Goal: Book appointment/travel/reservation

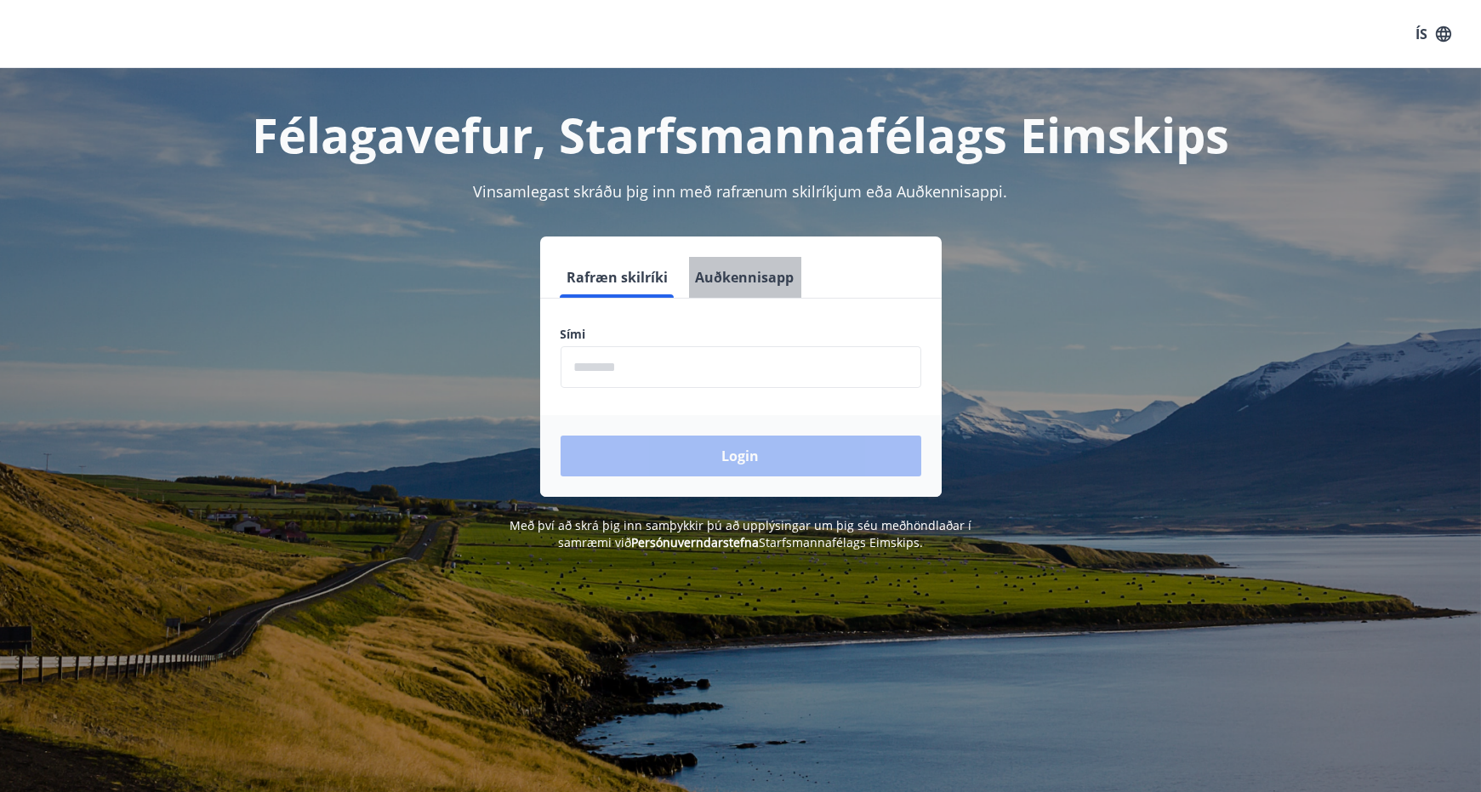
click at [749, 272] on button "Auðkennisapp" at bounding box center [745, 277] width 112 height 41
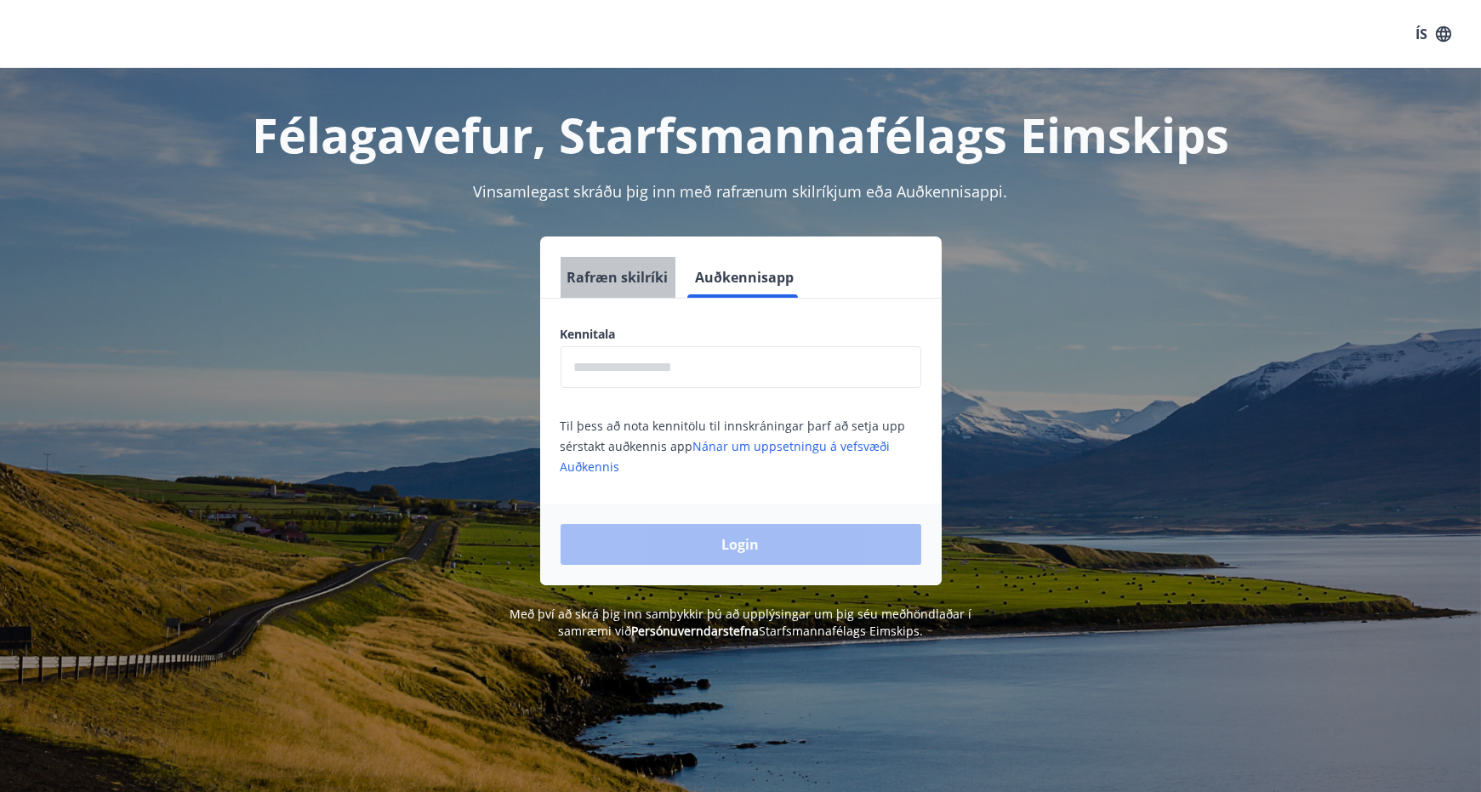
click at [627, 275] on button "Rafræn skilríki" at bounding box center [617, 277] width 115 height 41
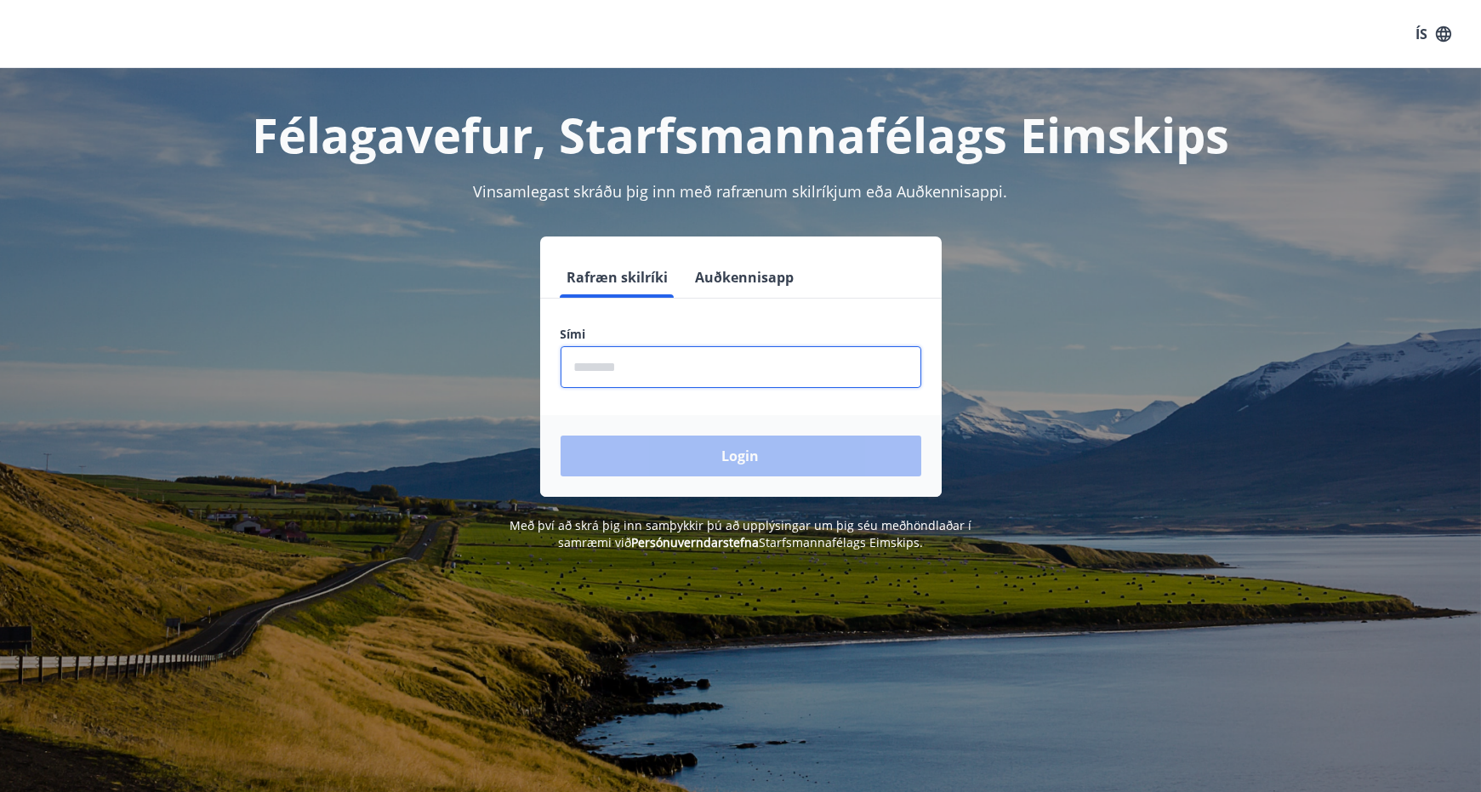
click at [583, 363] on input "phone" at bounding box center [740, 367] width 361 height 42
type input "********"
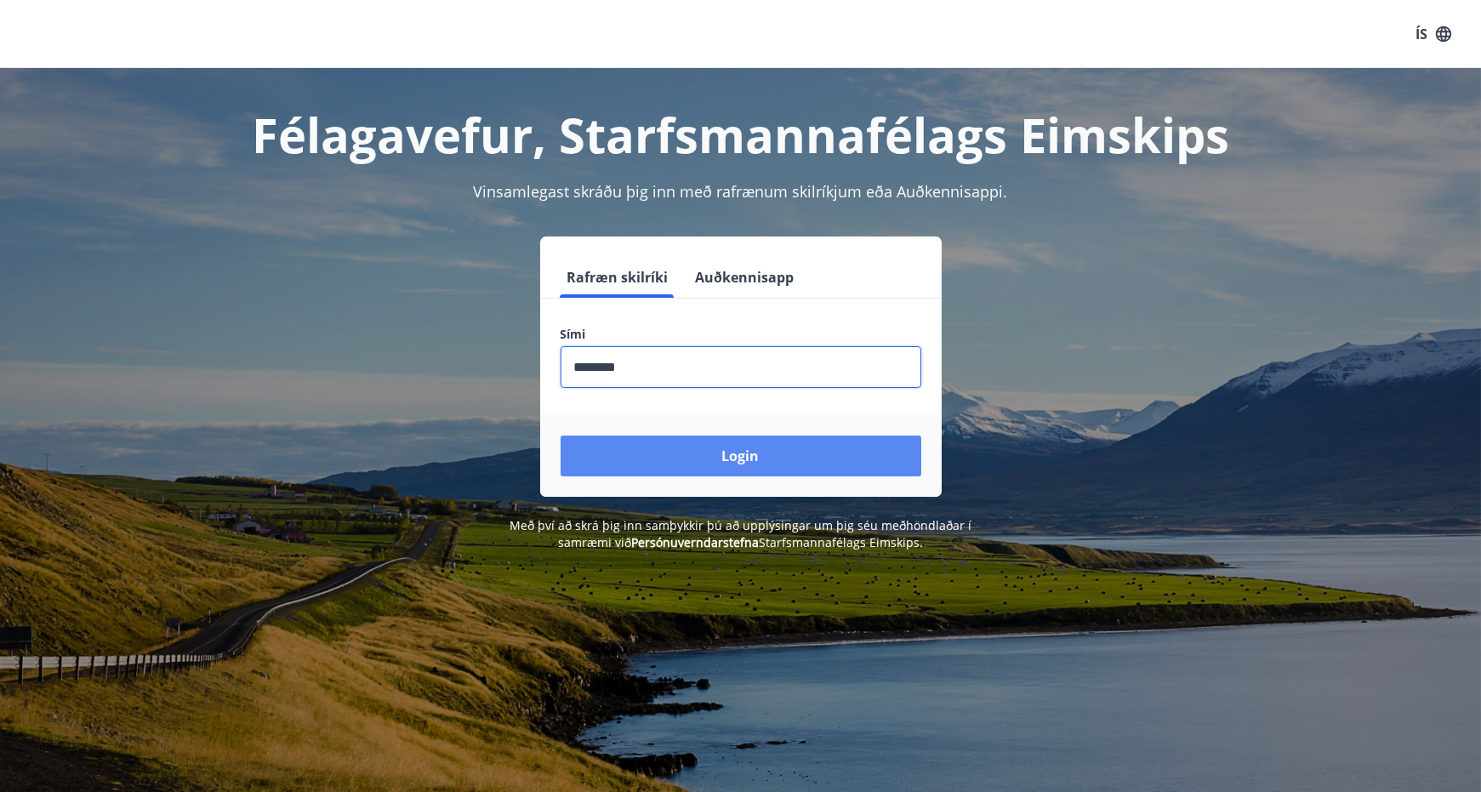
click at [726, 461] on button "Login" at bounding box center [740, 455] width 361 height 41
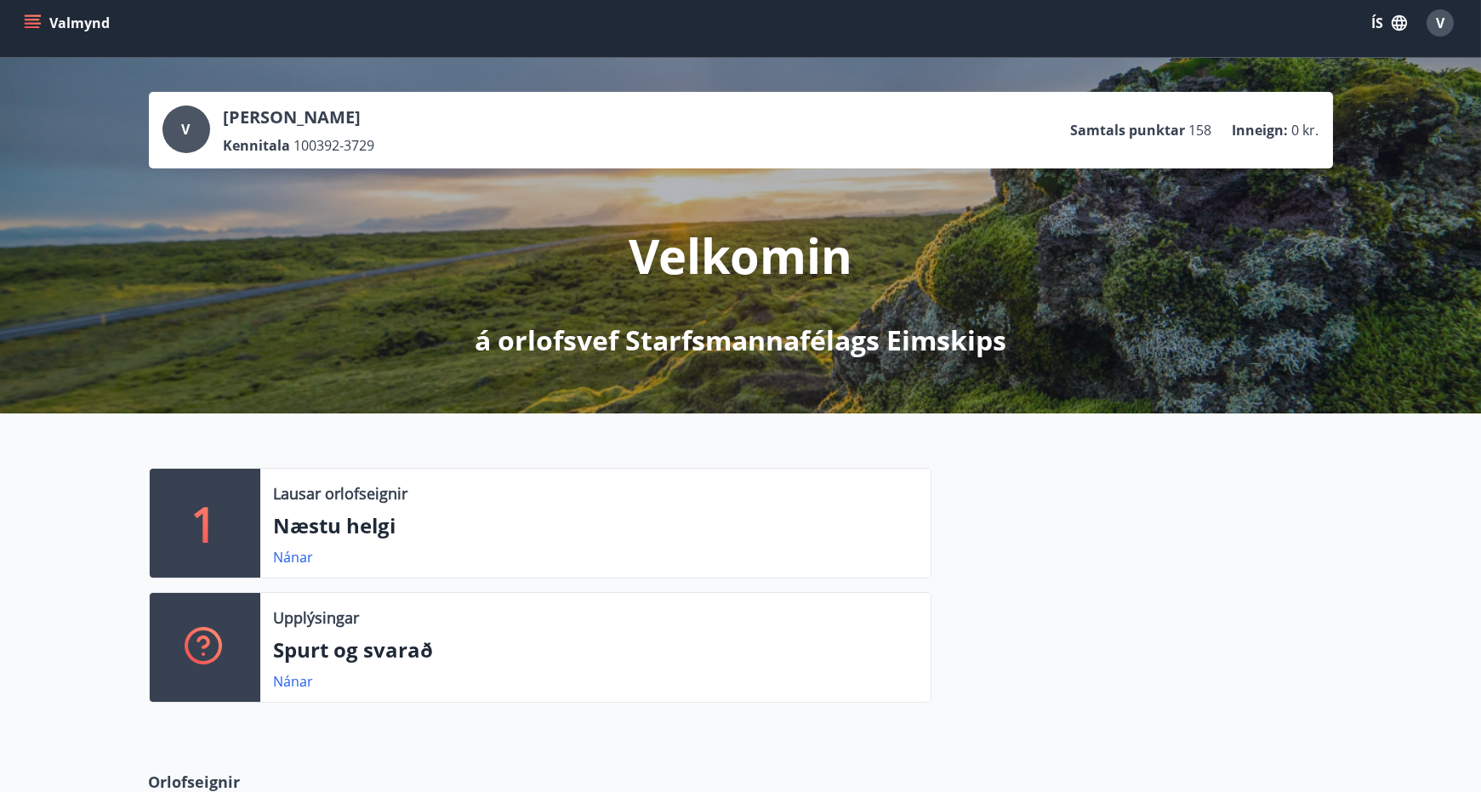
scroll to position [12, 0]
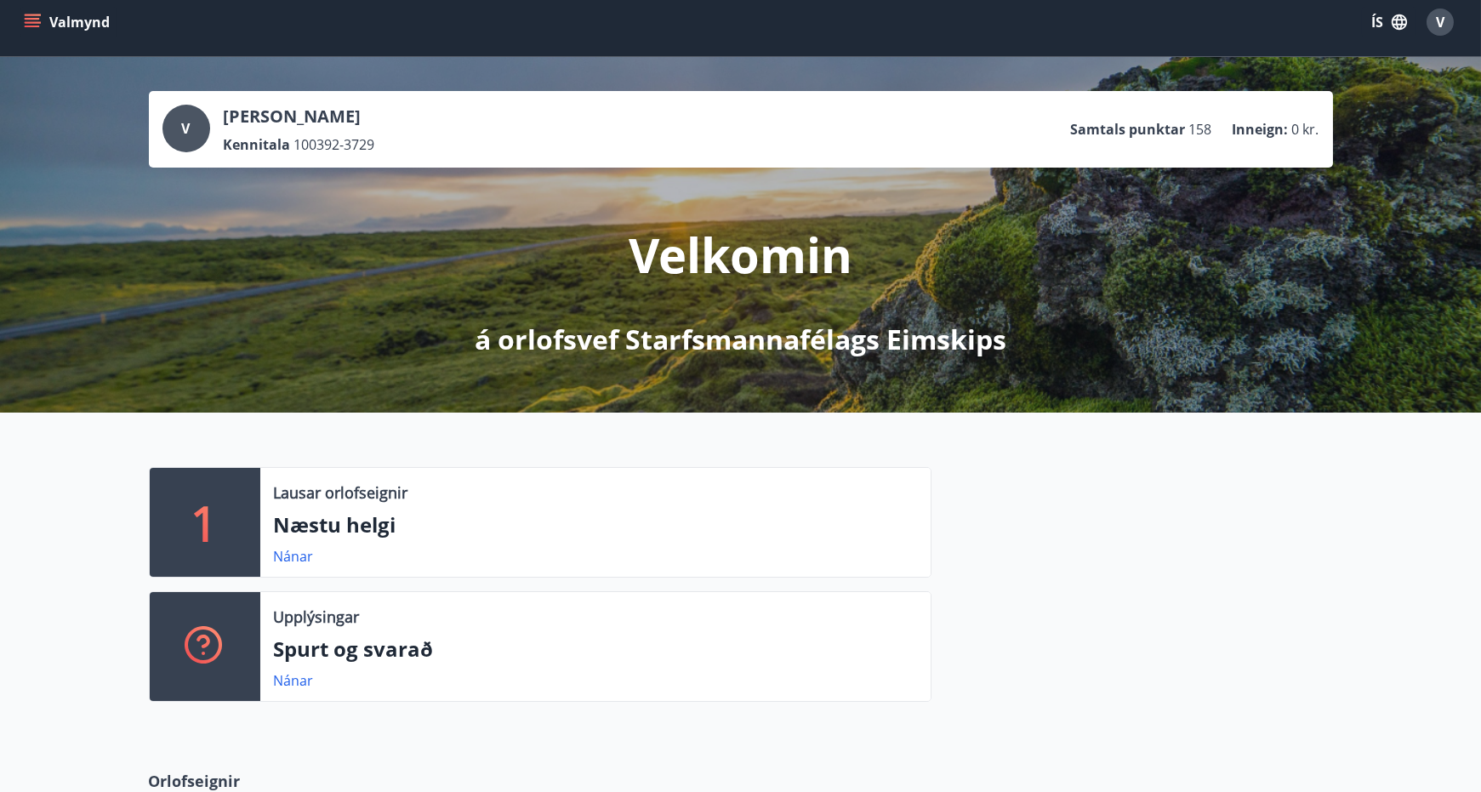
click at [1095, 128] on p "Samtals punktar" at bounding box center [1128, 129] width 115 height 19
drag, startPoint x: 1095, startPoint y: 128, endPoint x: 1201, endPoint y: 136, distance: 106.6
click at [1201, 136] on li "Samtals punktar 158" at bounding box center [1141, 129] width 141 height 19
click at [1056, 118] on div "V [PERSON_NAME] Kennitala 100392-3729 Samtals punktar 158 Inneign : 0 kr." at bounding box center [740, 129] width 1157 height 49
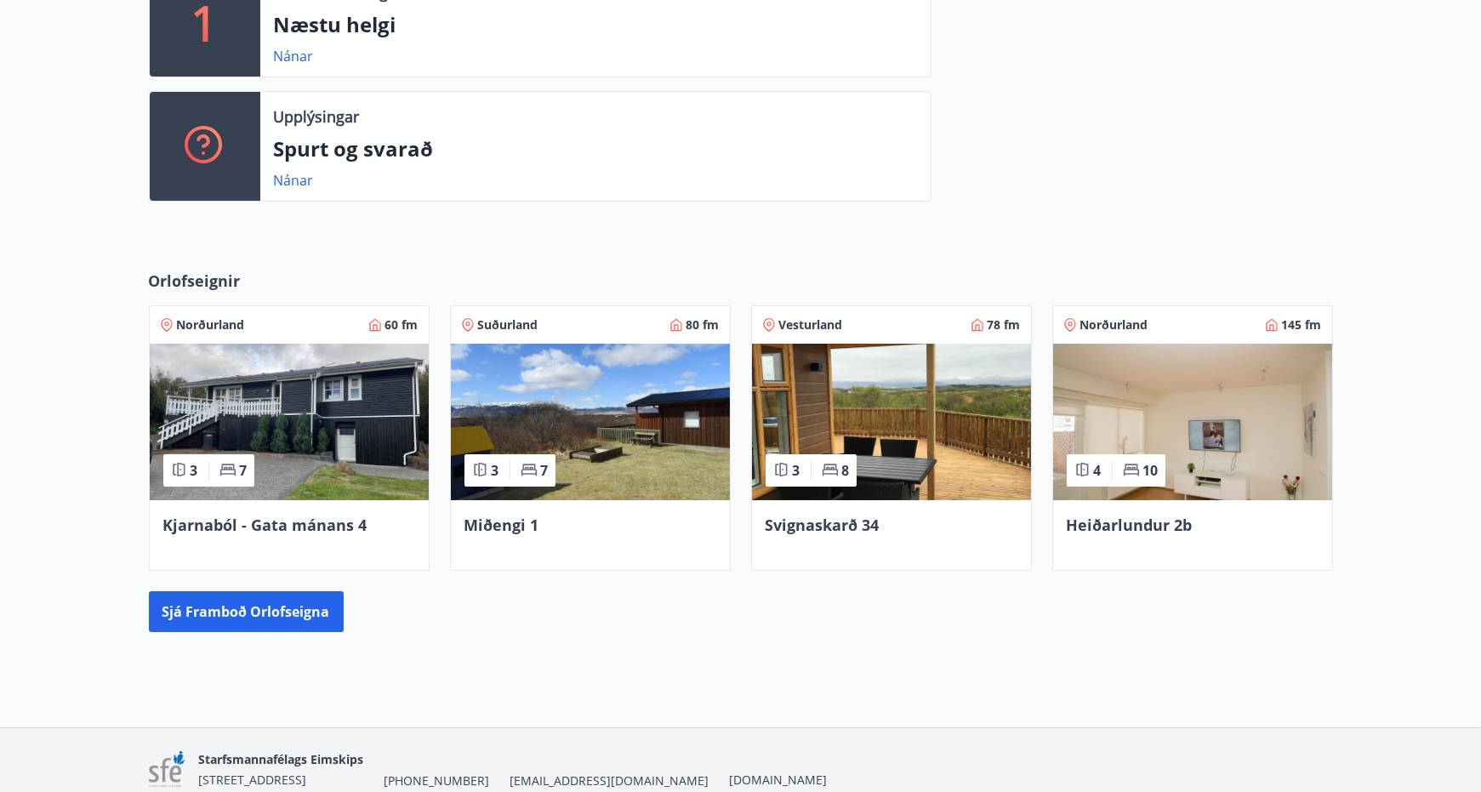
scroll to position [520, 0]
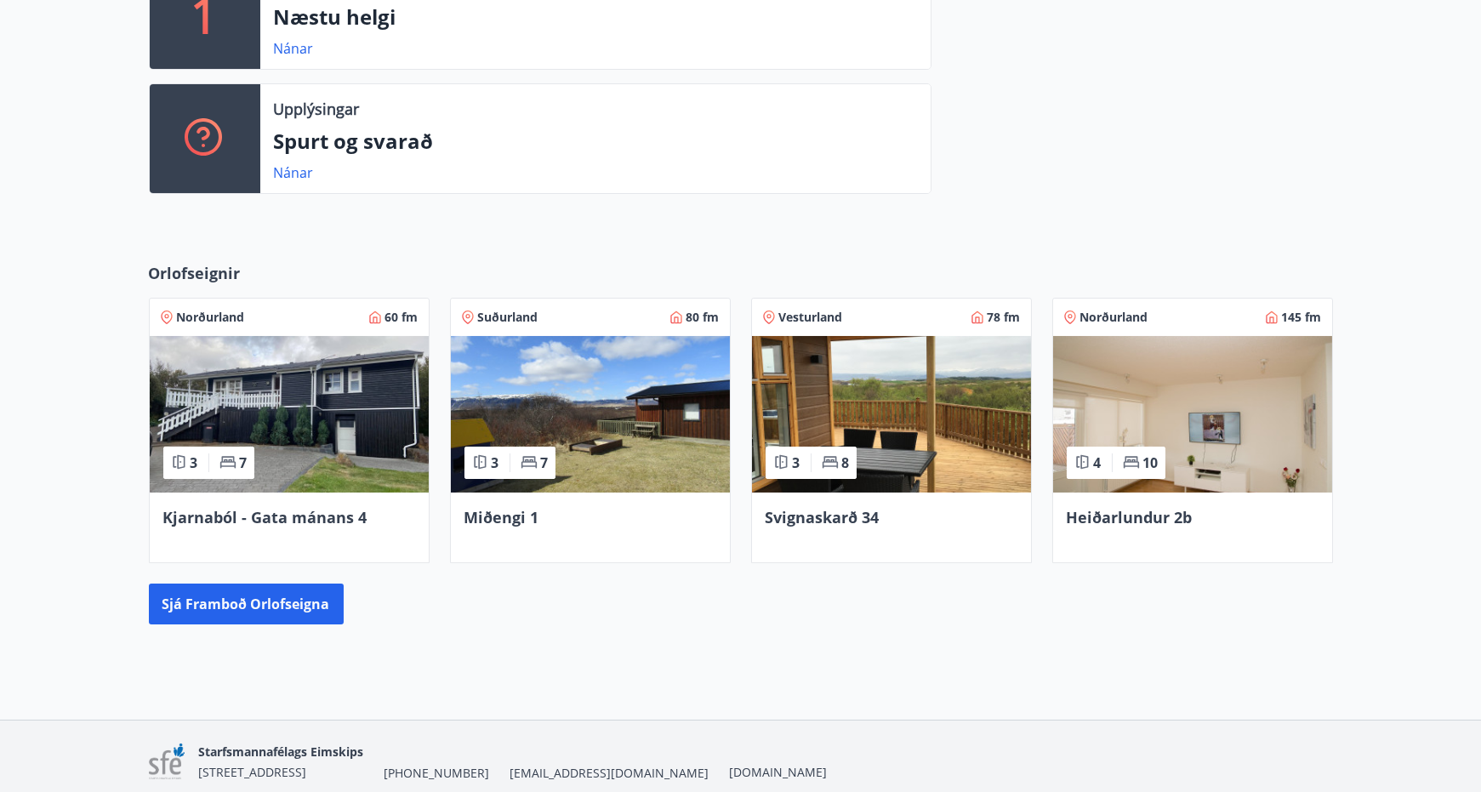
click at [301, 411] on img at bounding box center [289, 414] width 279 height 156
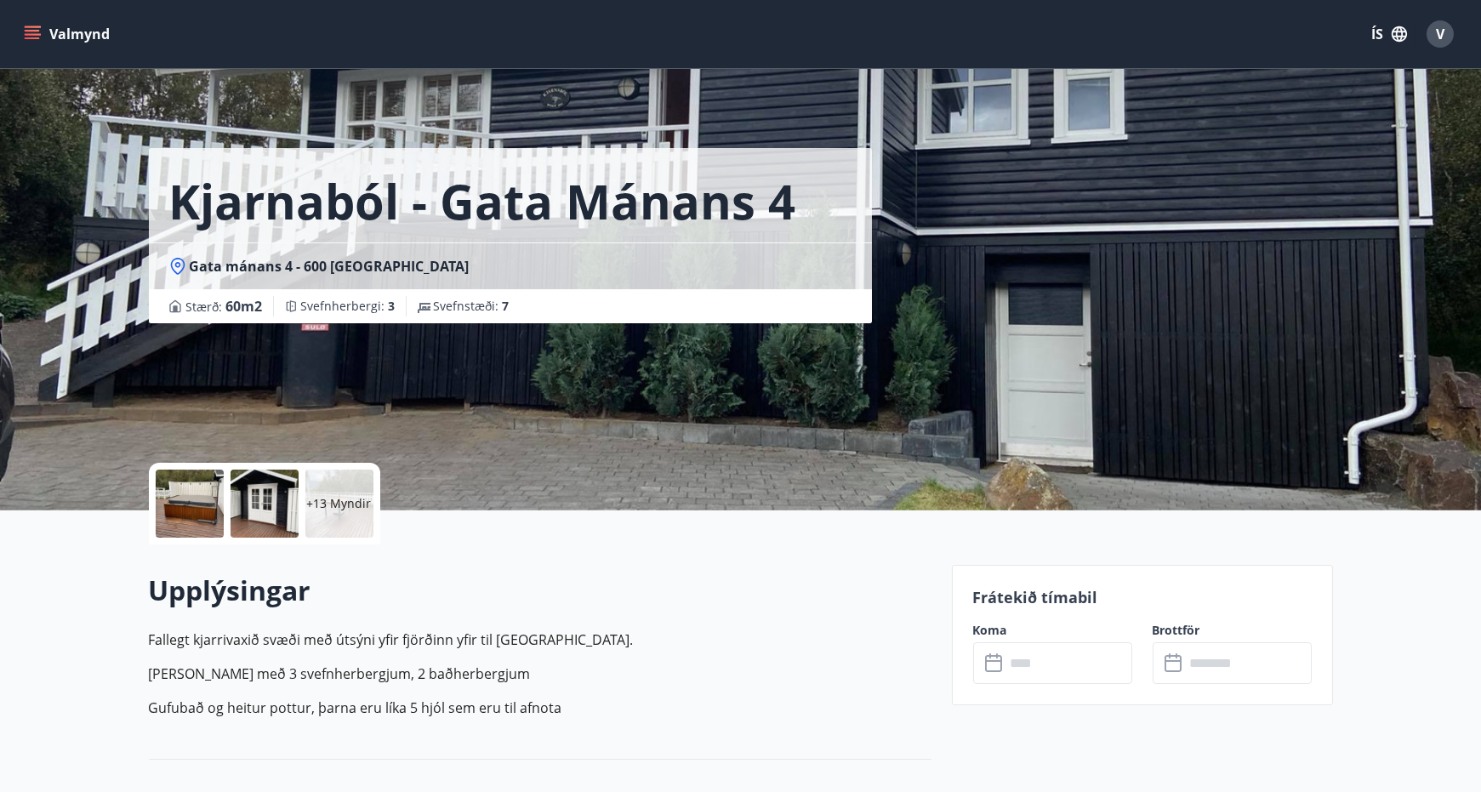
click at [32, 24] on button "Valmynd" at bounding box center [68, 34] width 96 height 31
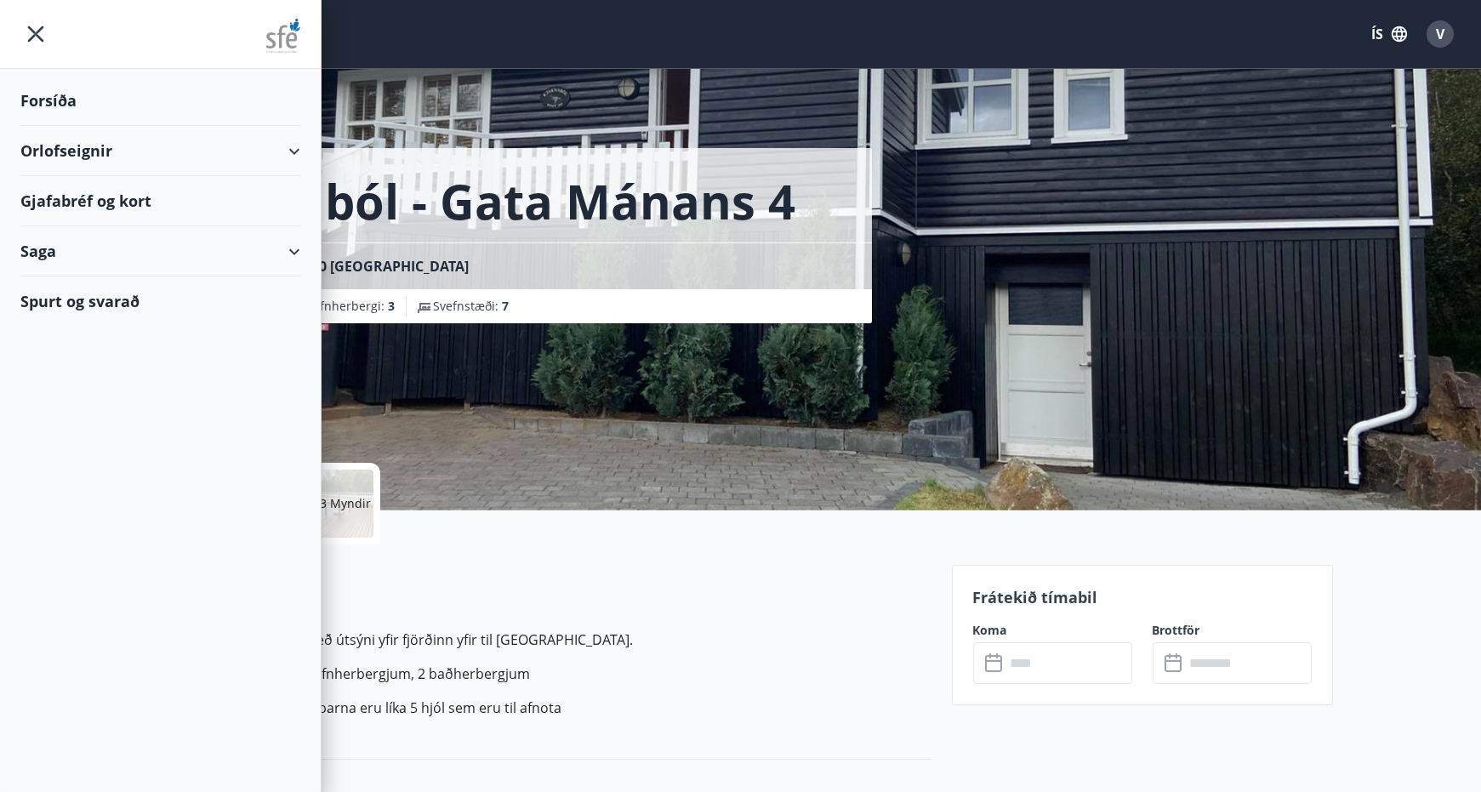
click at [54, 150] on div "Orlofseignir" at bounding box center [160, 151] width 280 height 50
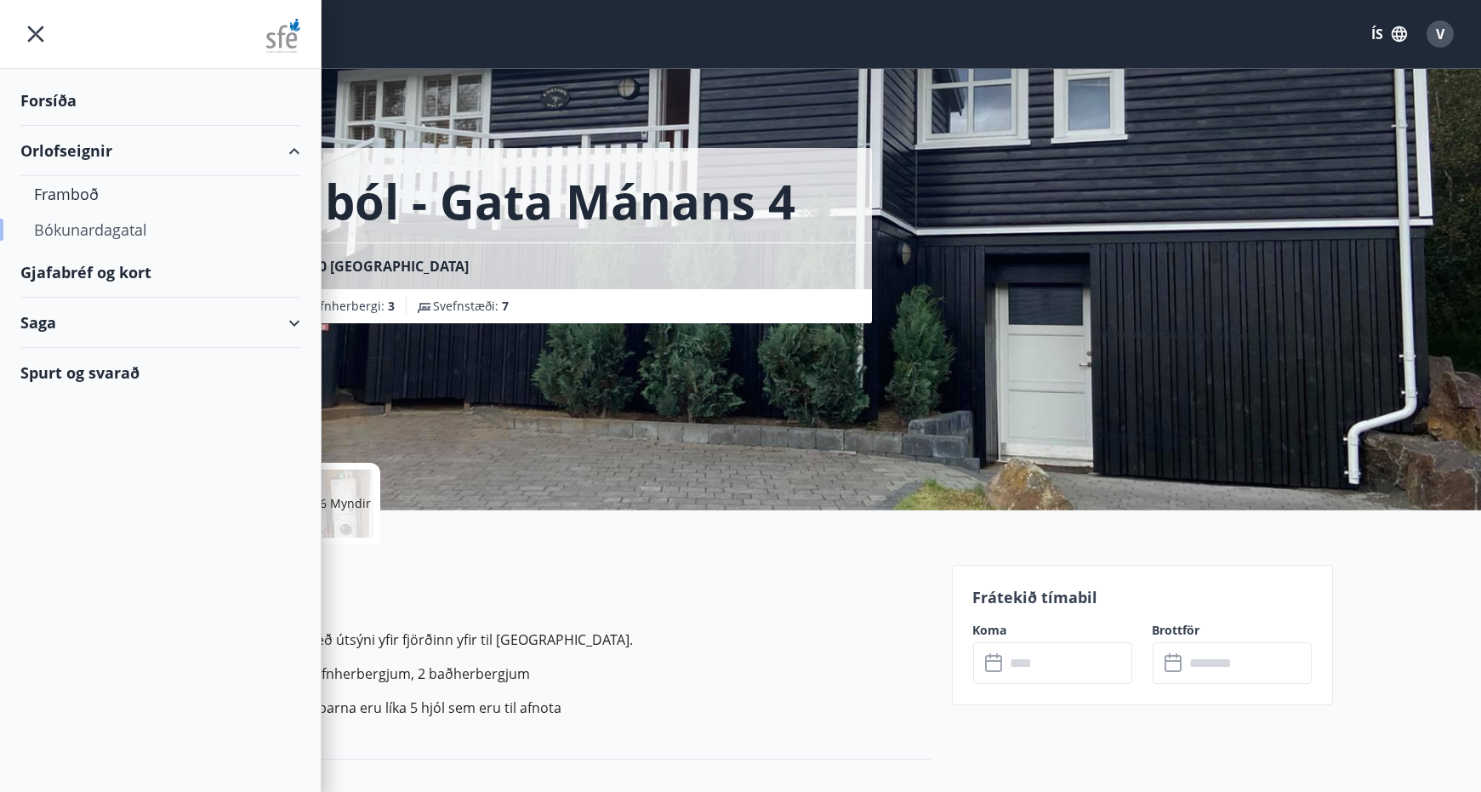
click at [57, 224] on div "Bókunardagatal" at bounding box center [160, 230] width 253 height 36
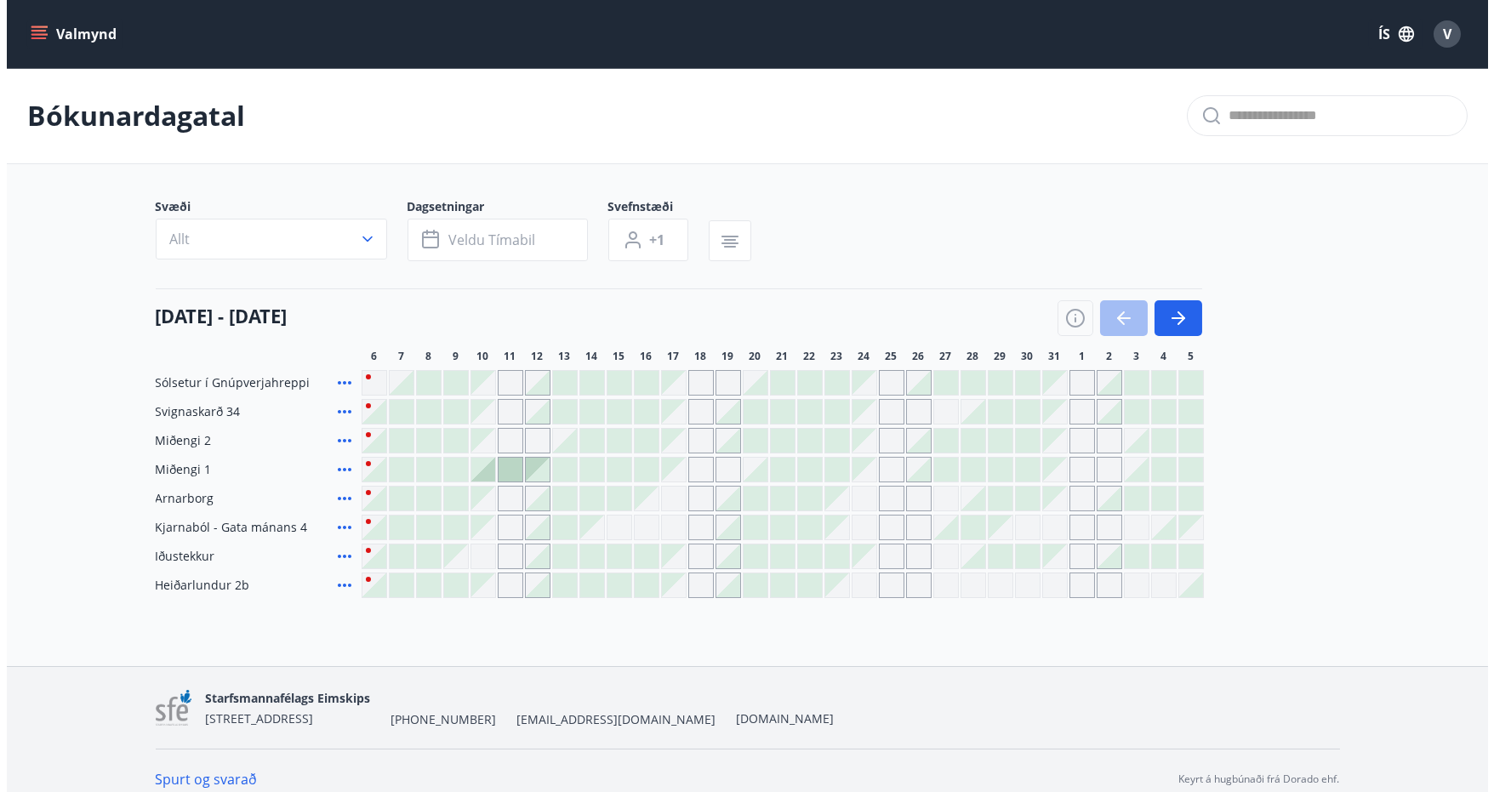
scroll to position [16, 0]
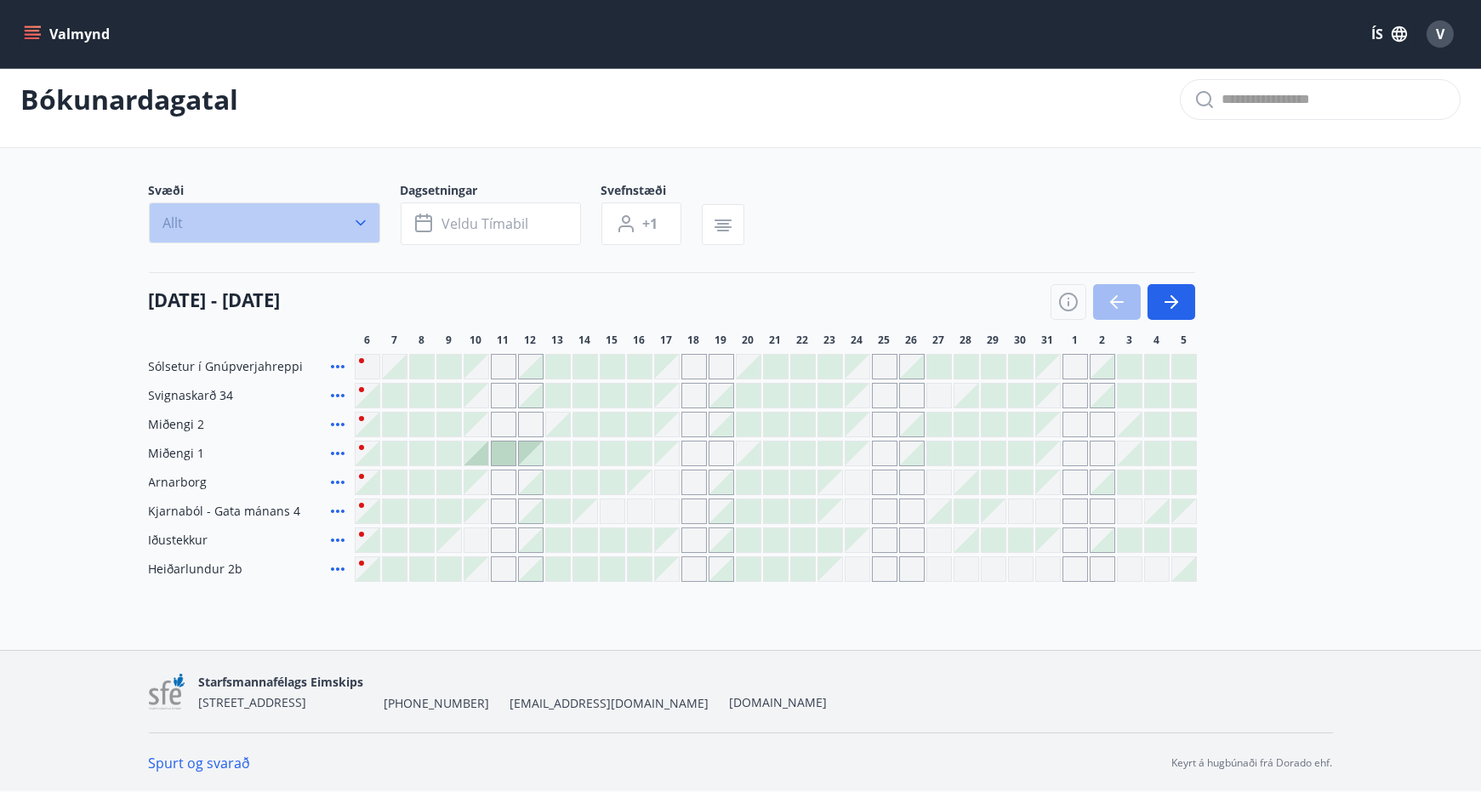
click at [253, 221] on button "Allt" at bounding box center [264, 222] width 231 height 41
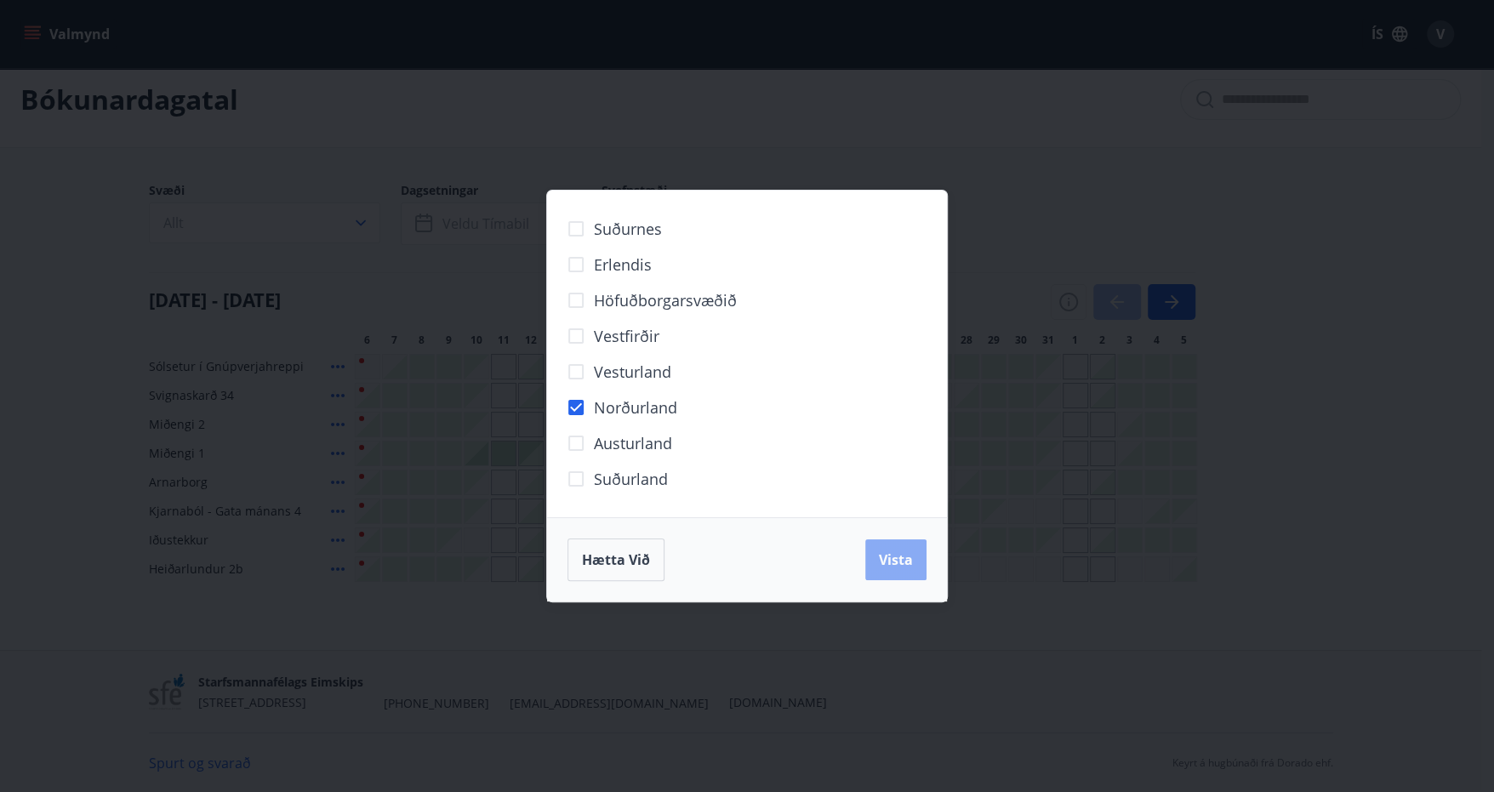
click at [887, 551] on span "Vista" at bounding box center [896, 559] width 34 height 19
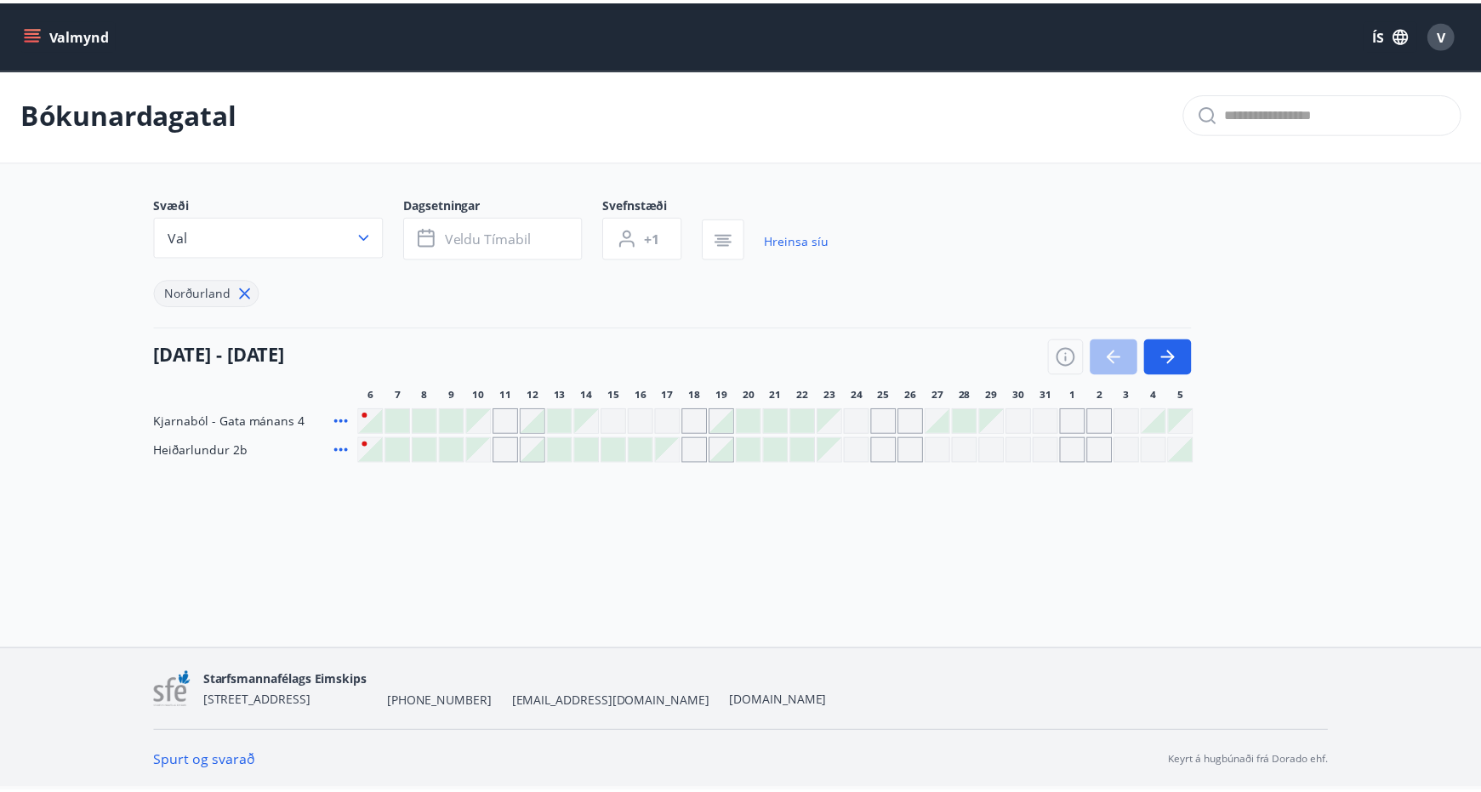
scroll to position [2, 0]
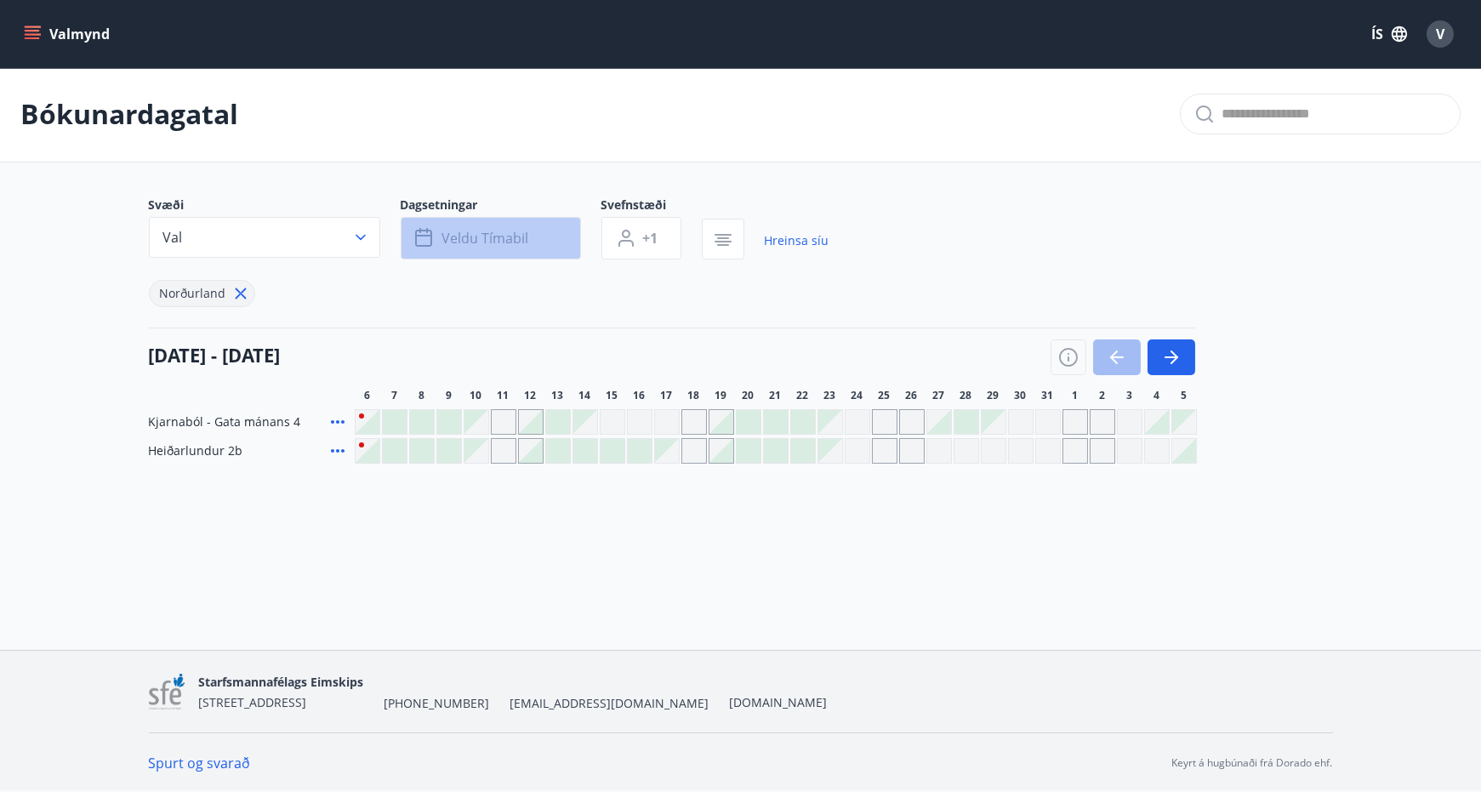
click at [516, 226] on button "Veldu tímabil" at bounding box center [491, 238] width 180 height 43
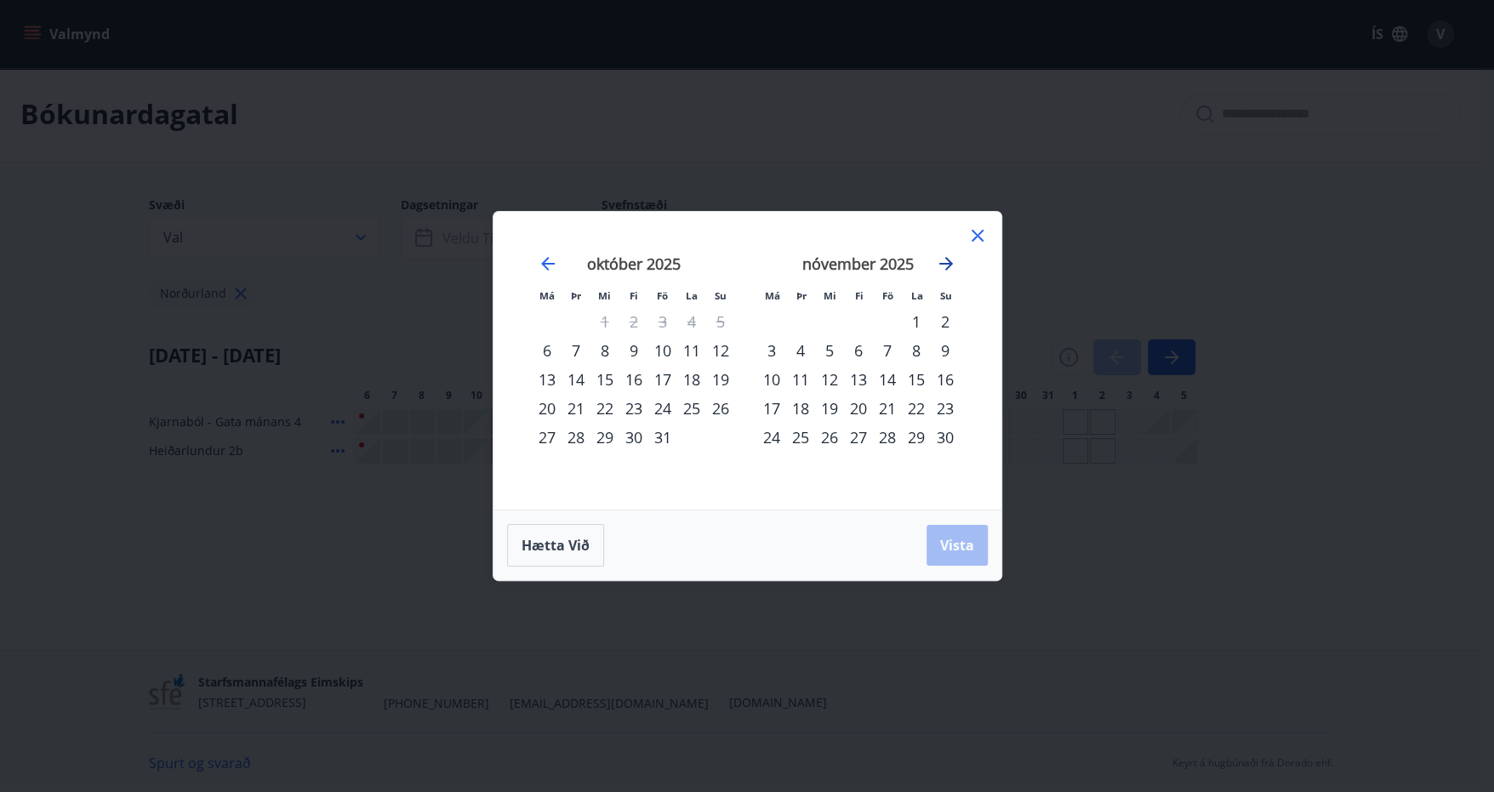
click at [947, 259] on icon "Move forward to switch to the next month." at bounding box center [946, 264] width 14 height 14
click at [879, 350] on div "6" at bounding box center [887, 350] width 29 height 29
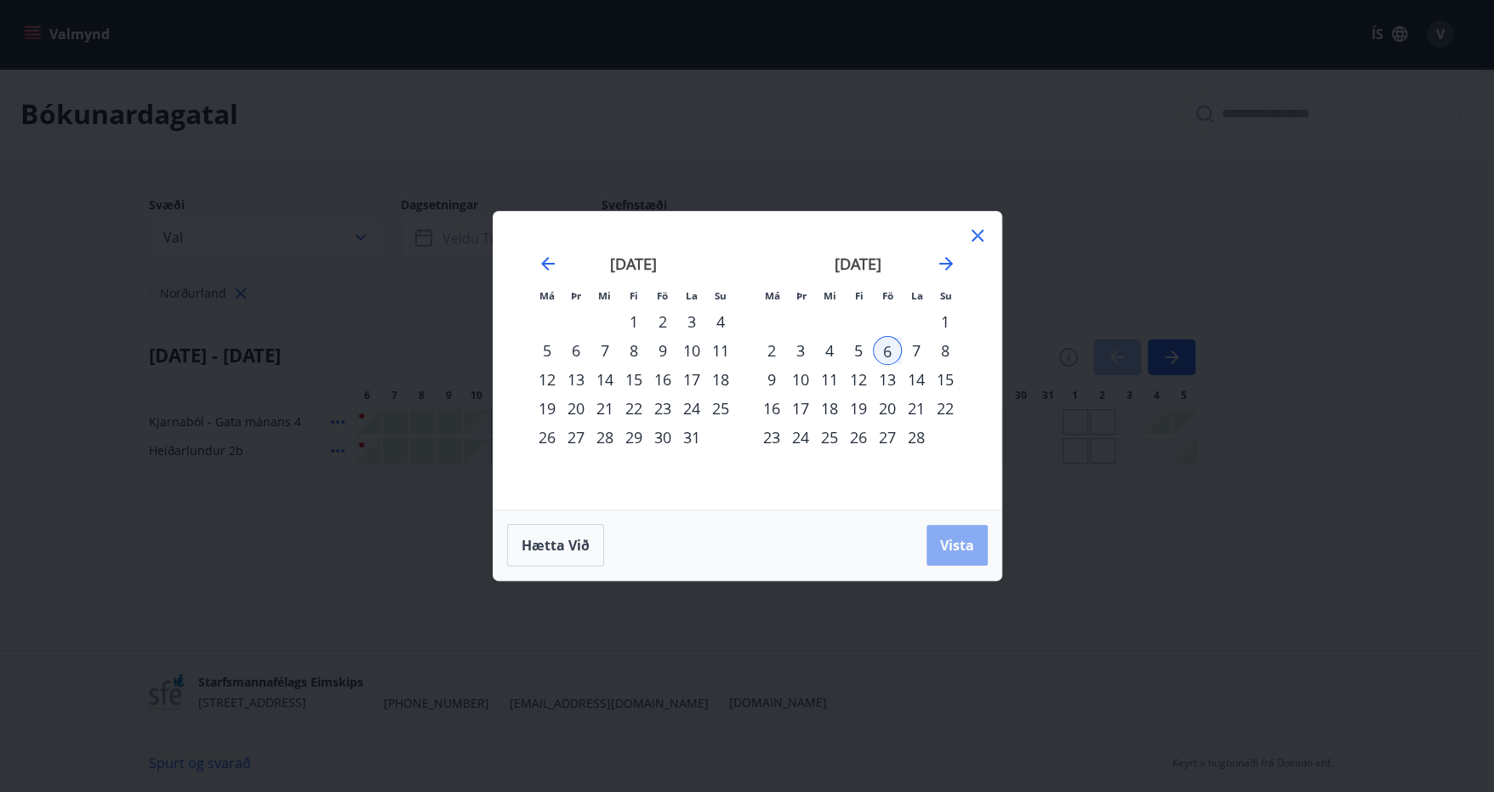
click at [947, 540] on span "Vista" at bounding box center [957, 545] width 34 height 19
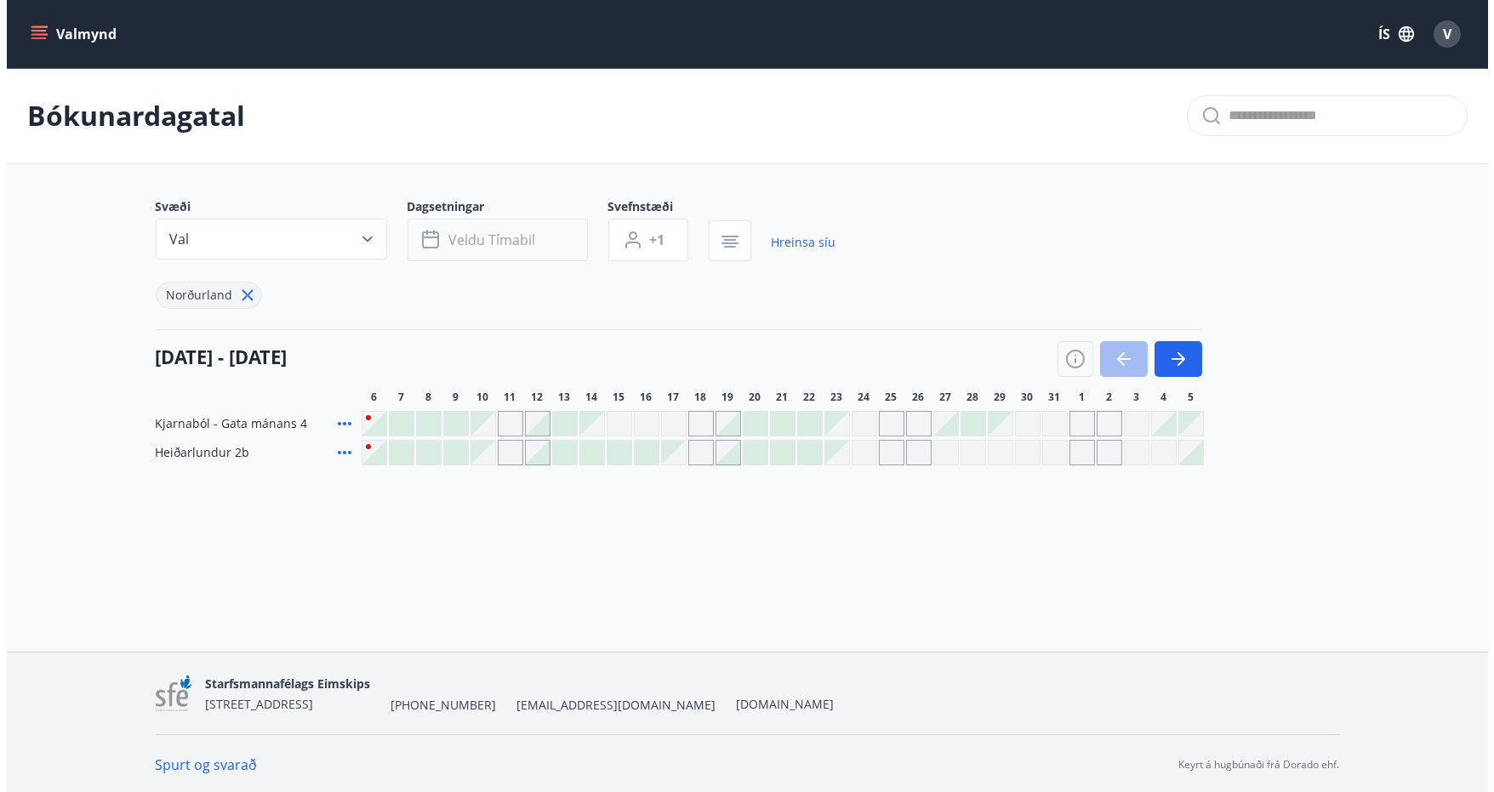
scroll to position [2, 0]
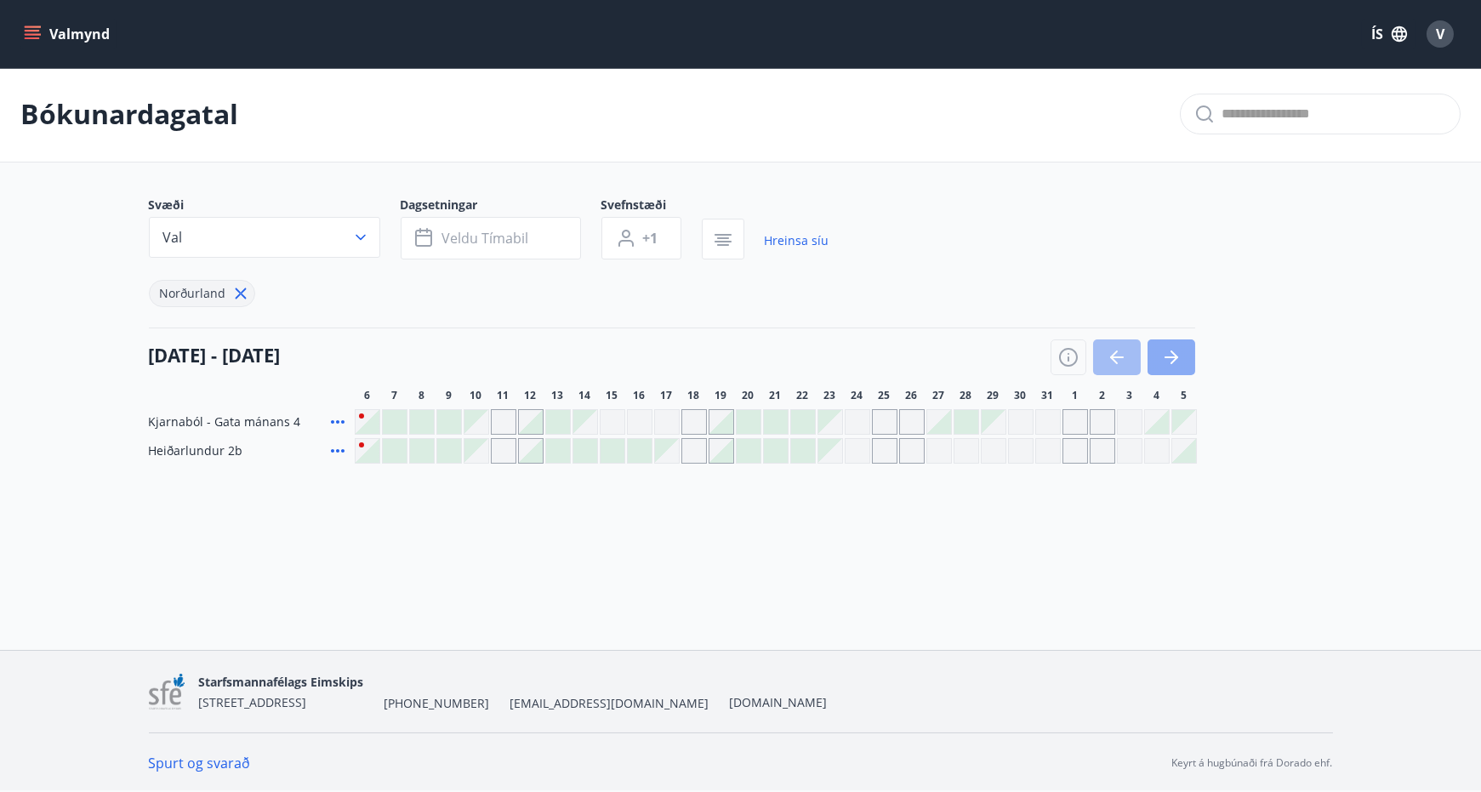
click at [1175, 358] on icon "button" at bounding box center [1171, 357] width 20 height 20
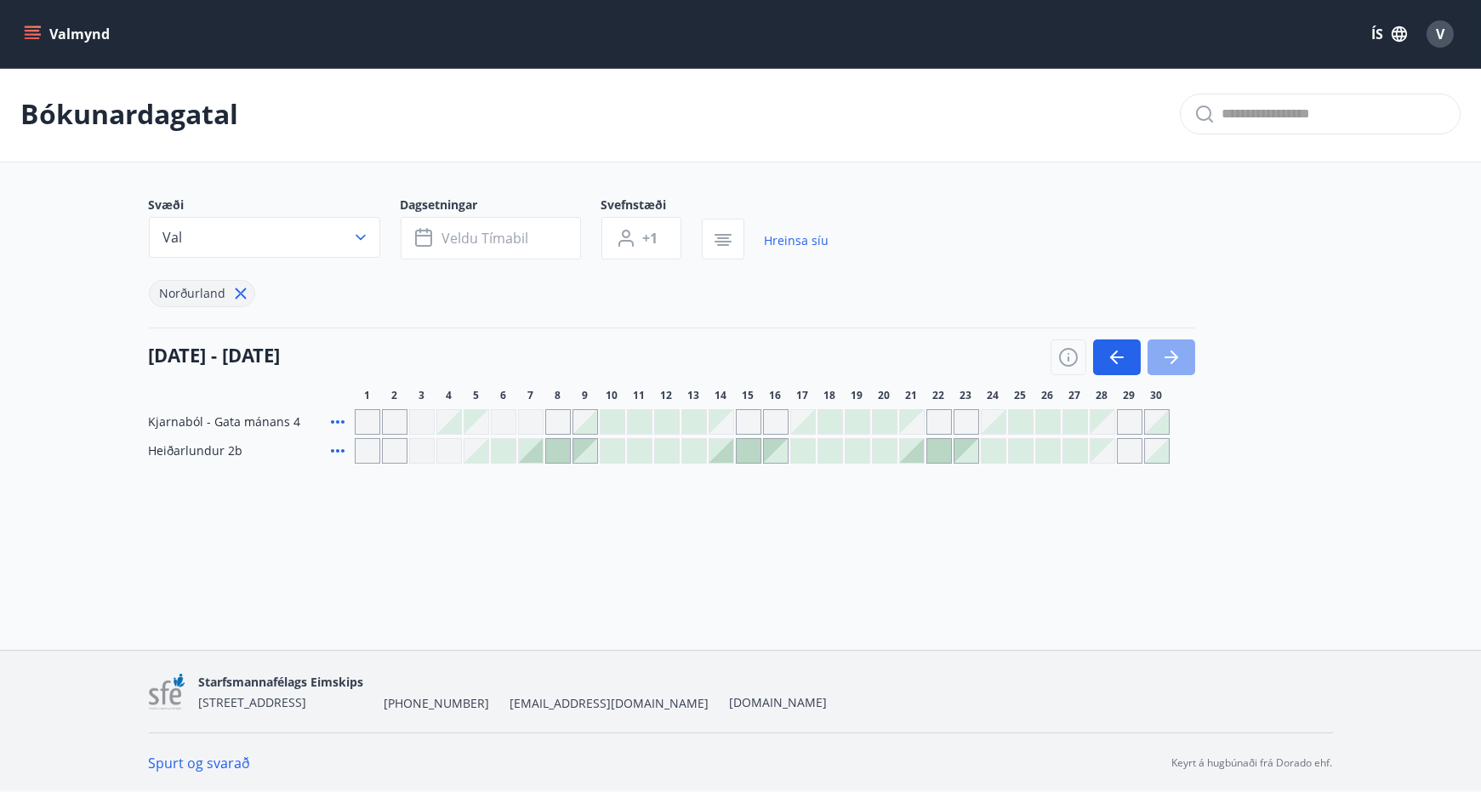
click at [1175, 358] on icon "button" at bounding box center [1171, 357] width 20 height 20
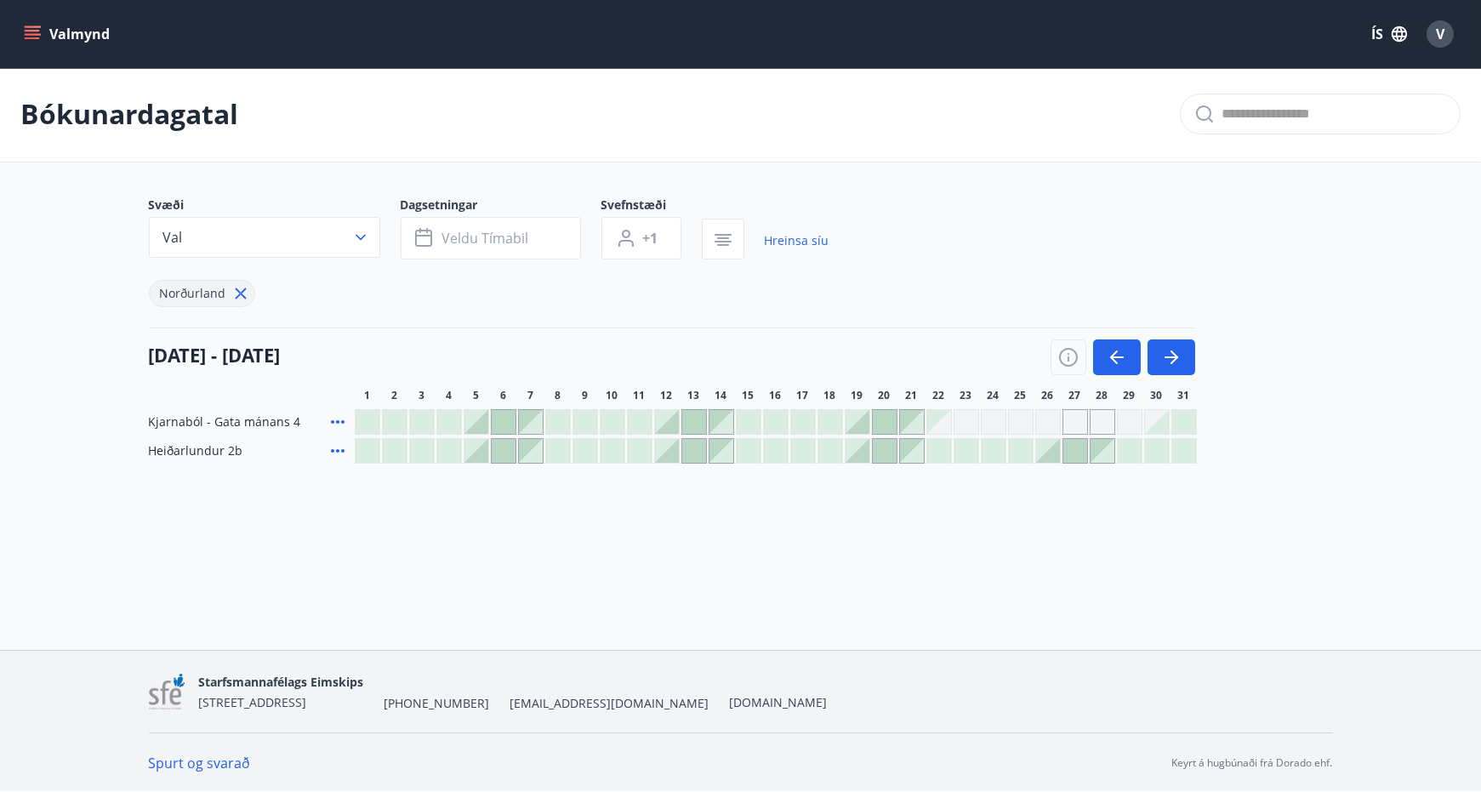
click at [743, 419] on div at bounding box center [749, 422] width 24 height 24
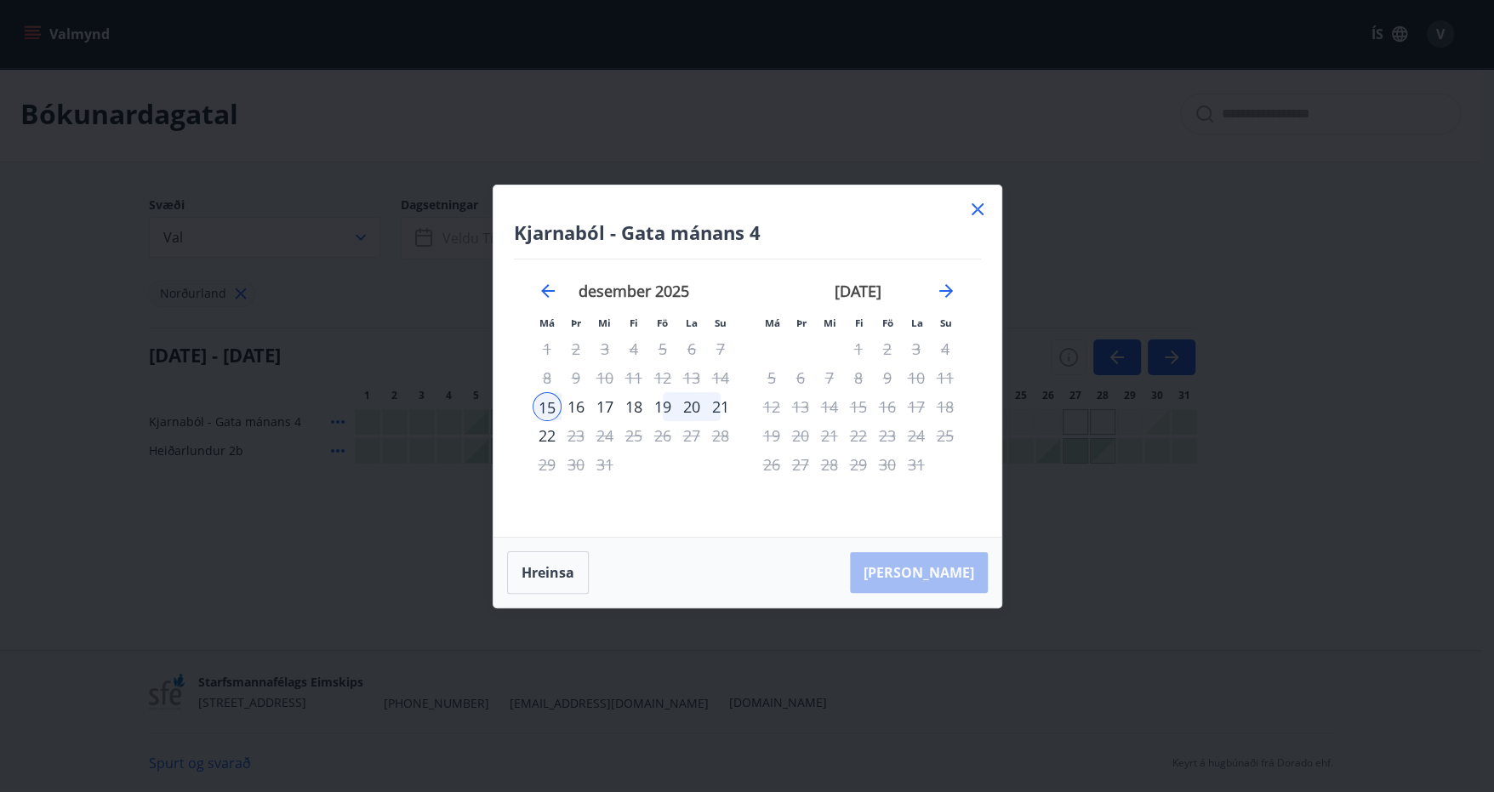
click at [977, 208] on icon at bounding box center [977, 209] width 12 height 12
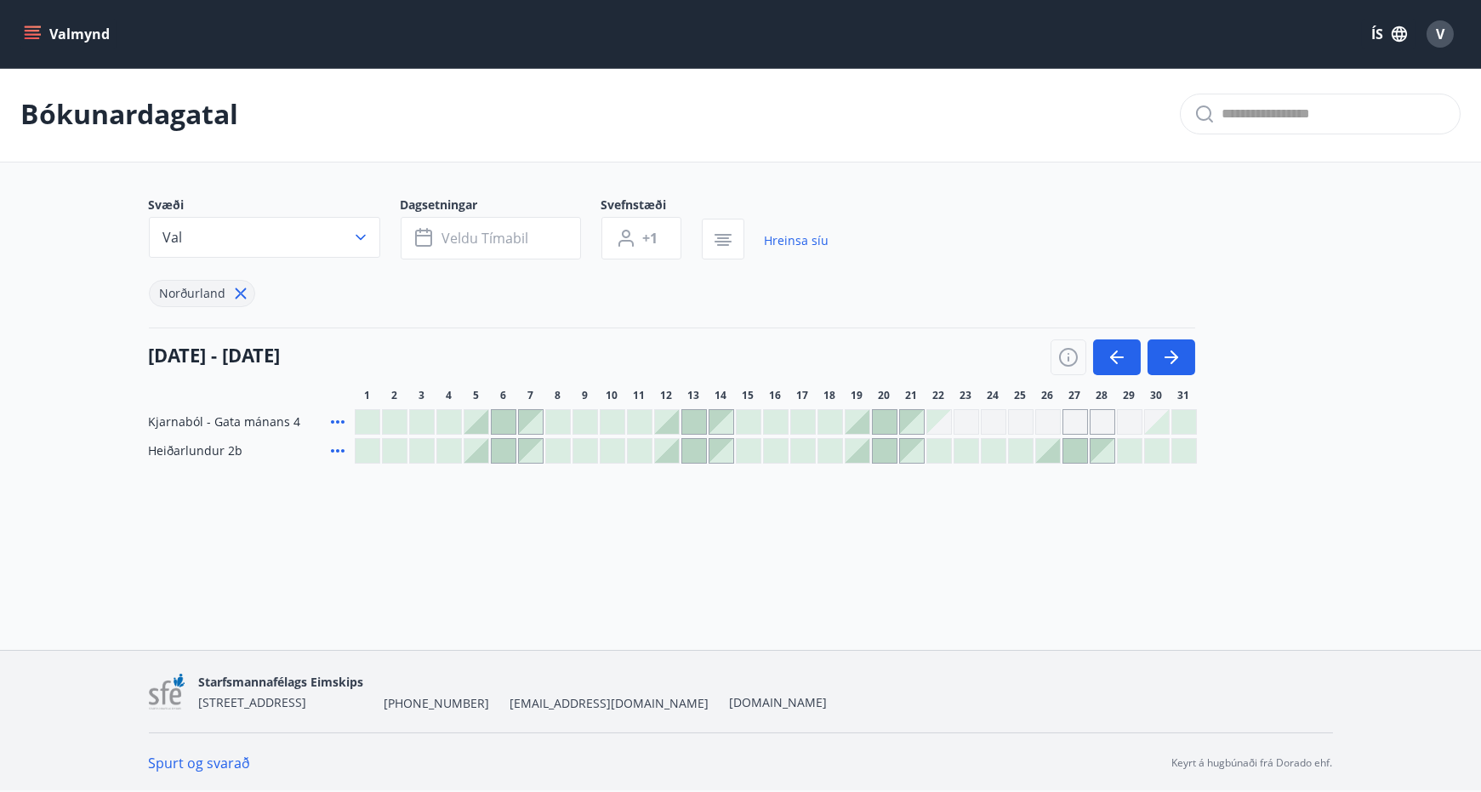
click at [532, 417] on div at bounding box center [531, 422] width 24 height 24
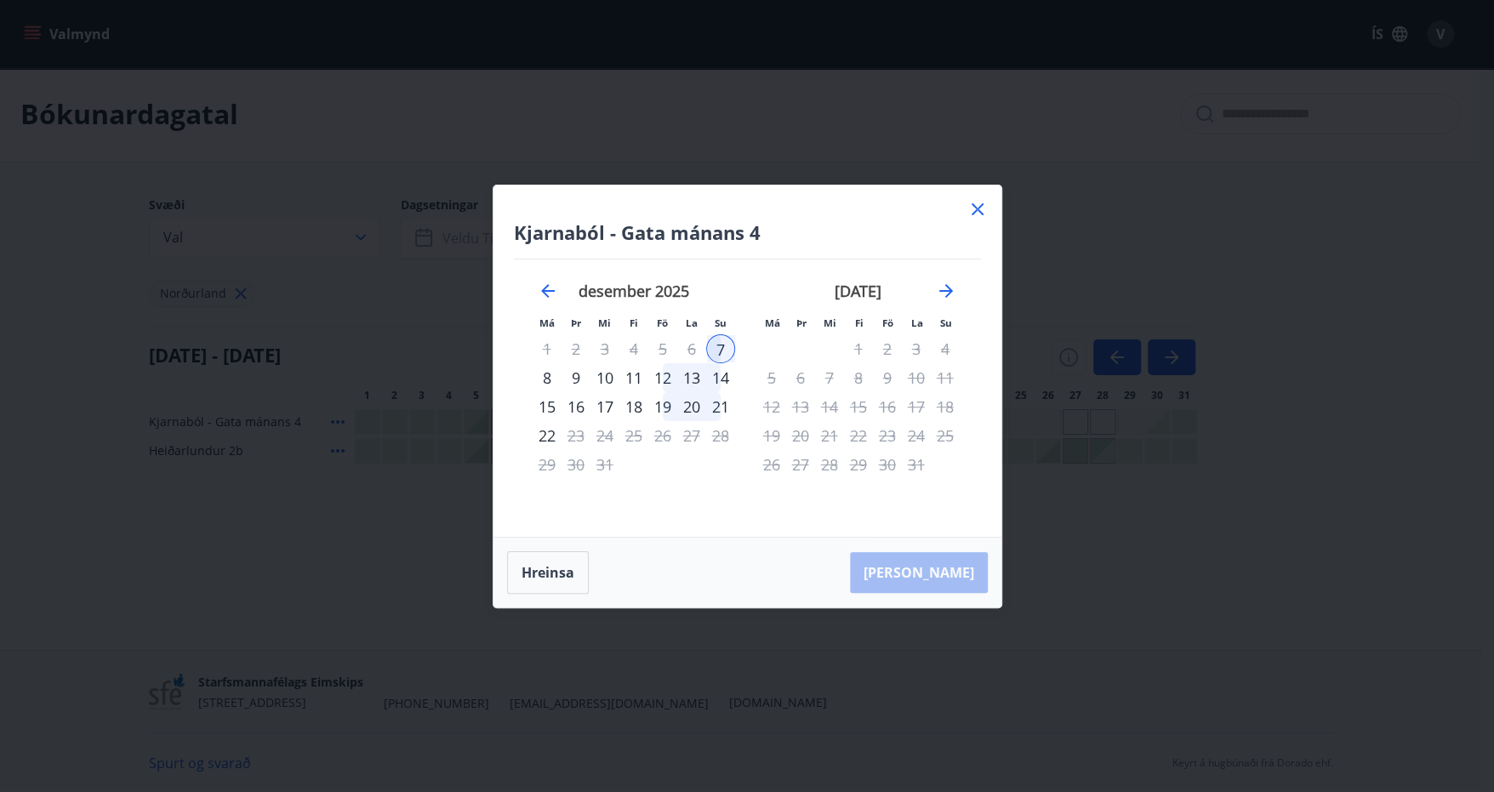
click at [565, 407] on div "16" at bounding box center [575, 406] width 29 height 29
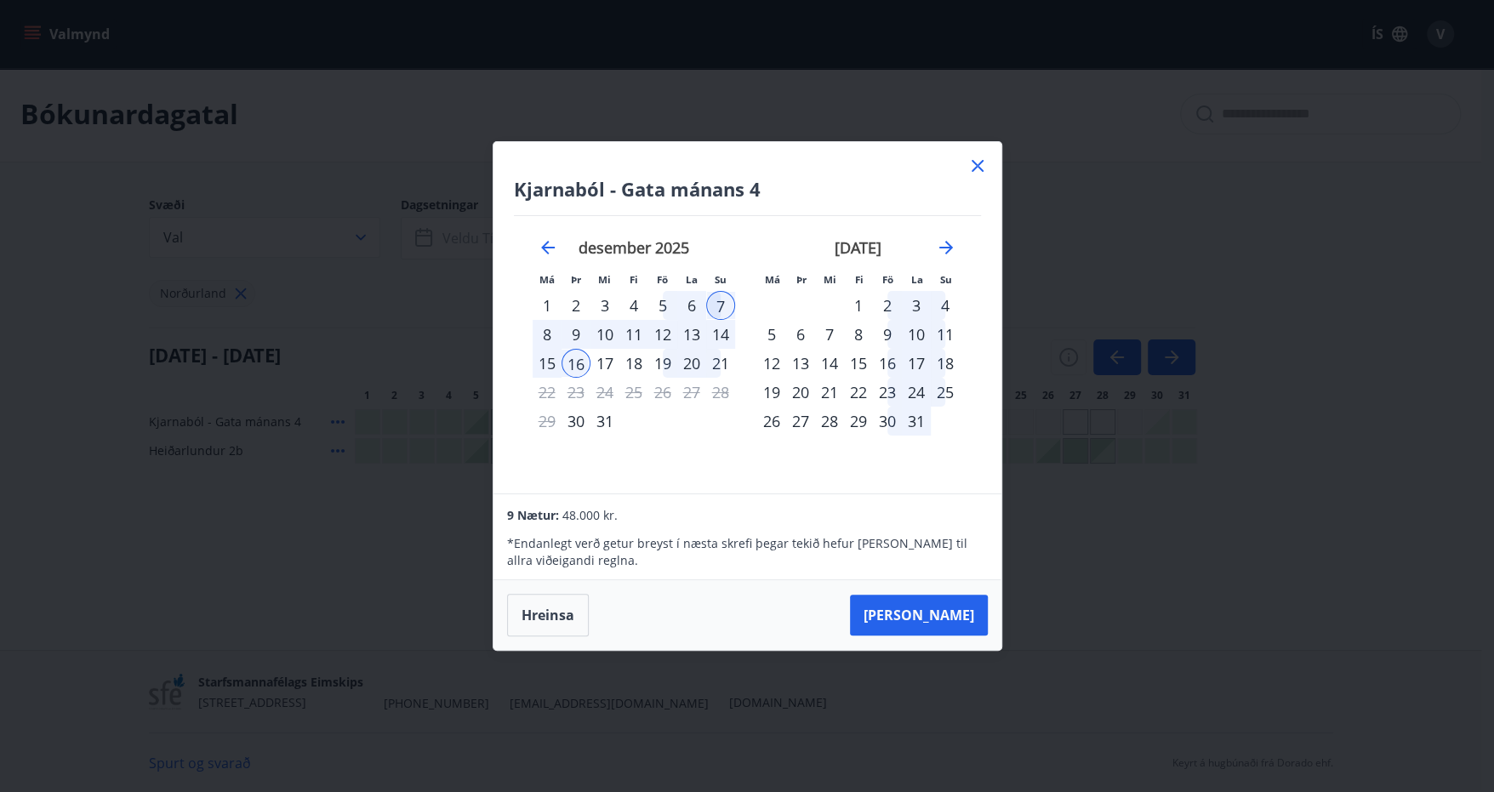
click at [975, 174] on icon at bounding box center [977, 166] width 20 height 20
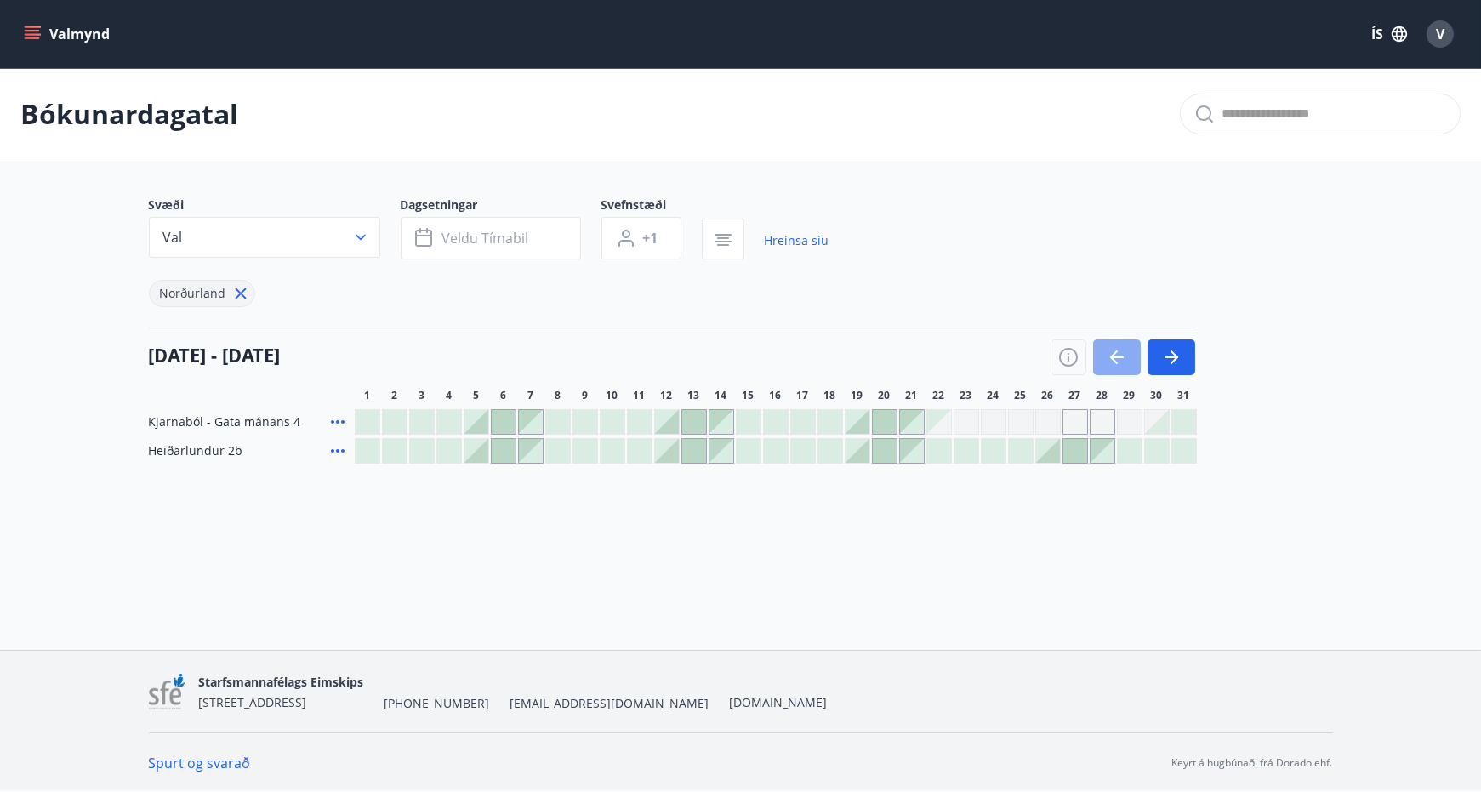
click at [1122, 356] on icon "button" at bounding box center [1117, 357] width 14 height 2
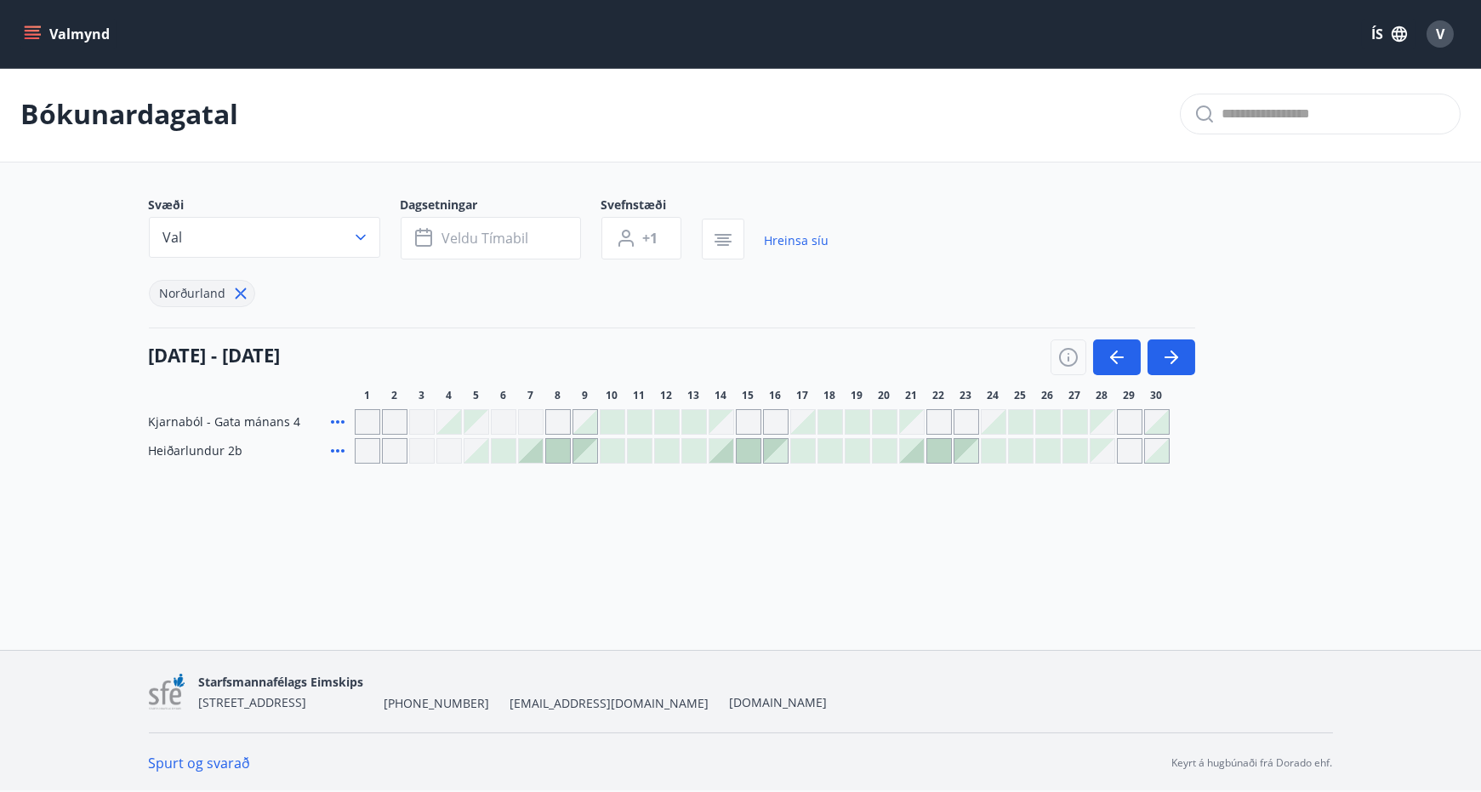
click at [744, 420] on div "Gráir dagar eru ekki bókanlegir" at bounding box center [749, 422] width 26 height 26
click at [614, 424] on div at bounding box center [612, 422] width 24 height 24
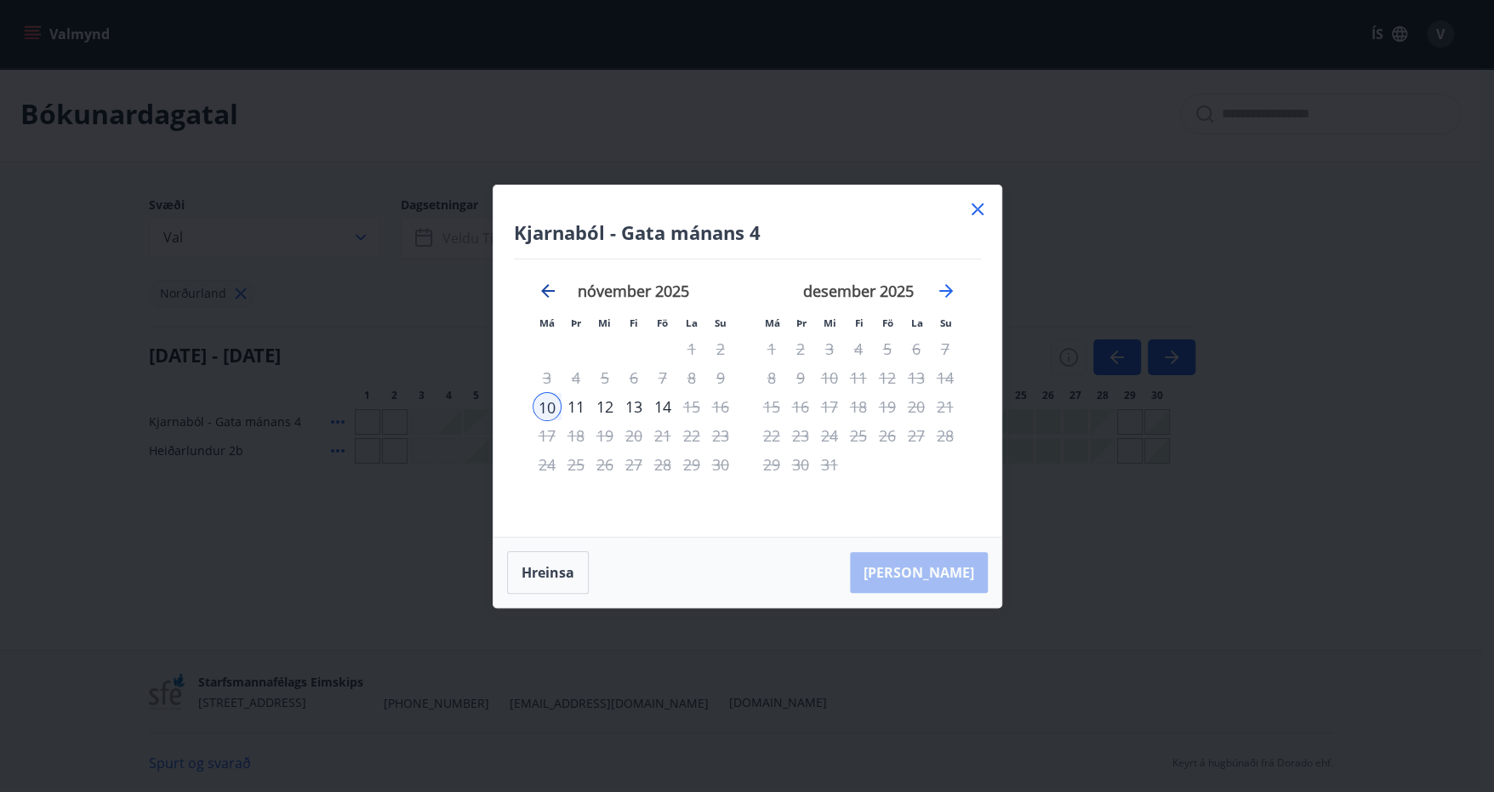
click at [543, 285] on icon "Move backward to switch to the previous month." at bounding box center [548, 291] width 20 height 20
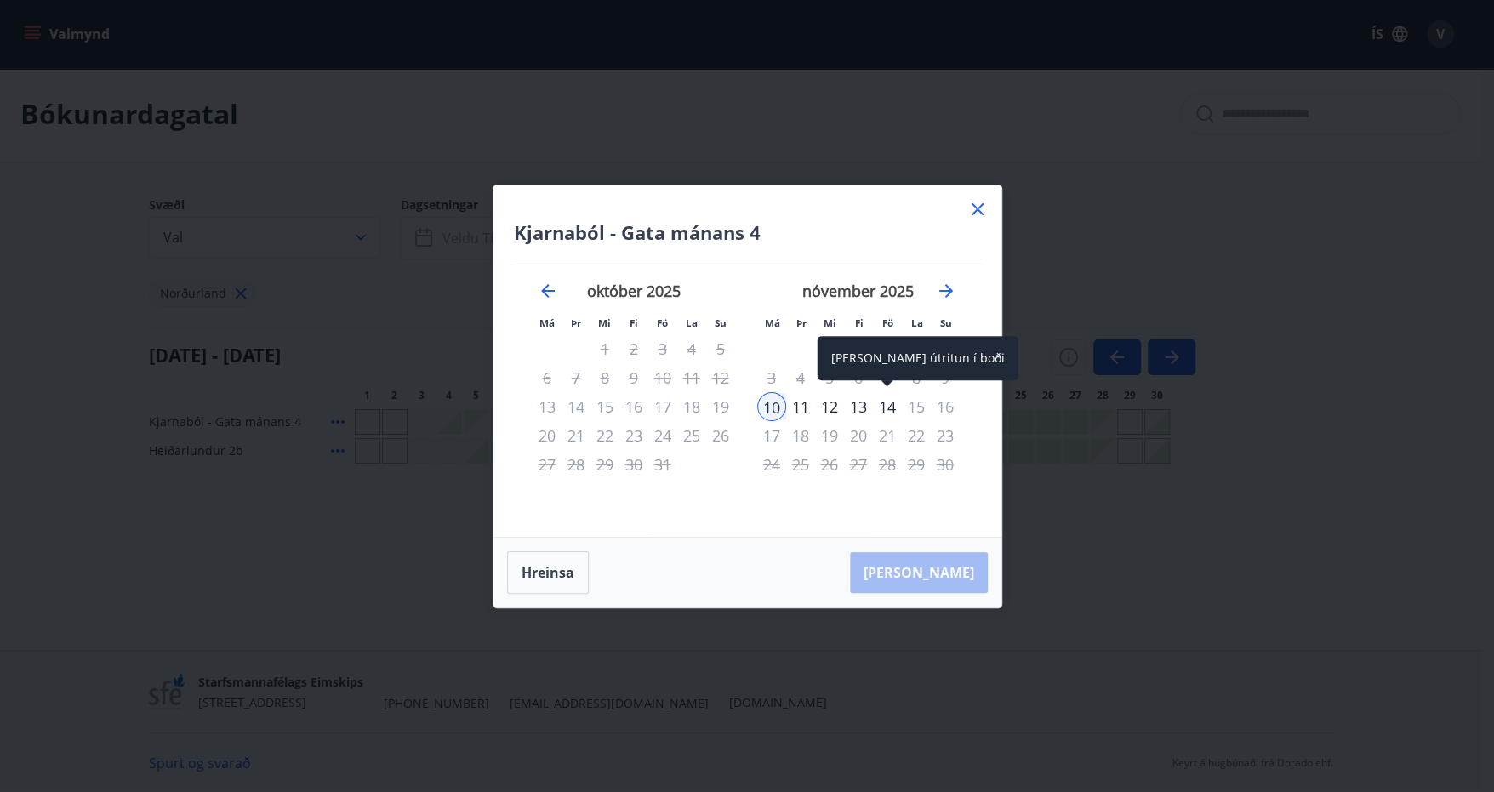
click at [890, 405] on div "14" at bounding box center [887, 406] width 29 height 29
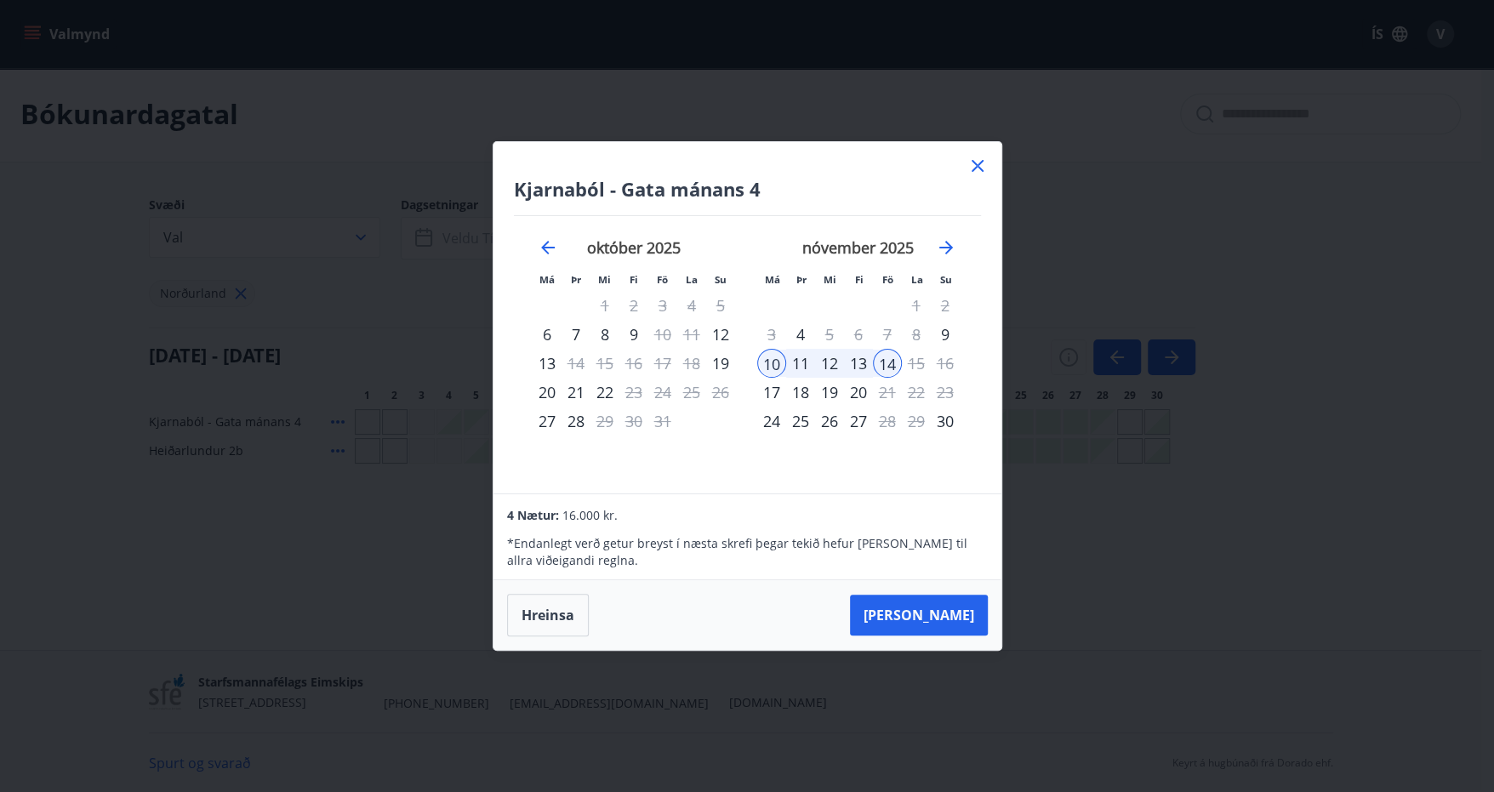
click at [1105, 517] on div "[GEOGRAPHIC_DATA] - Gata mánans 4 Má Þr Mi Fi Fö La Su Má Þr Mi Fi Fö La Su [DA…" at bounding box center [747, 396] width 1494 height 792
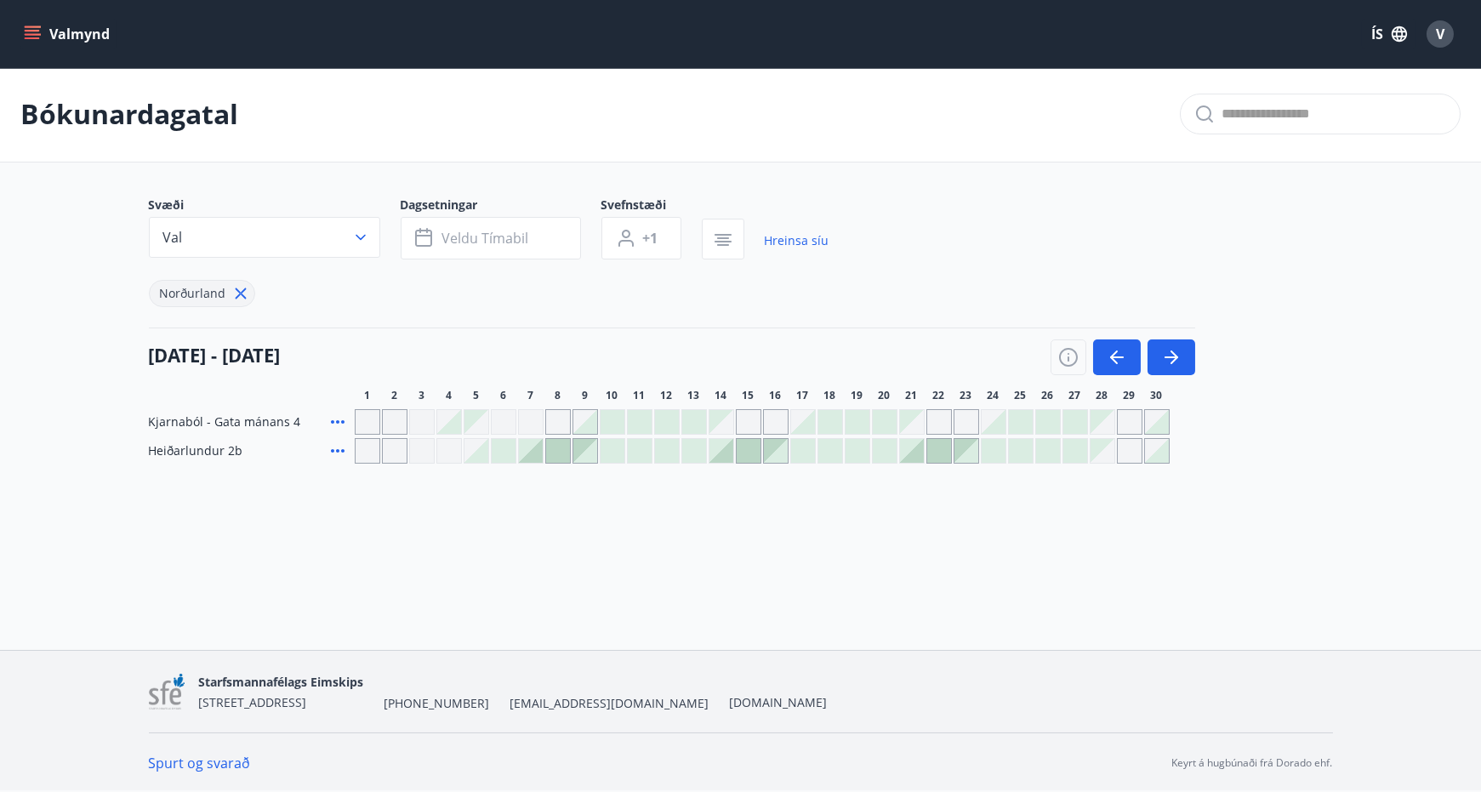
click at [669, 412] on div at bounding box center [667, 422] width 24 height 24
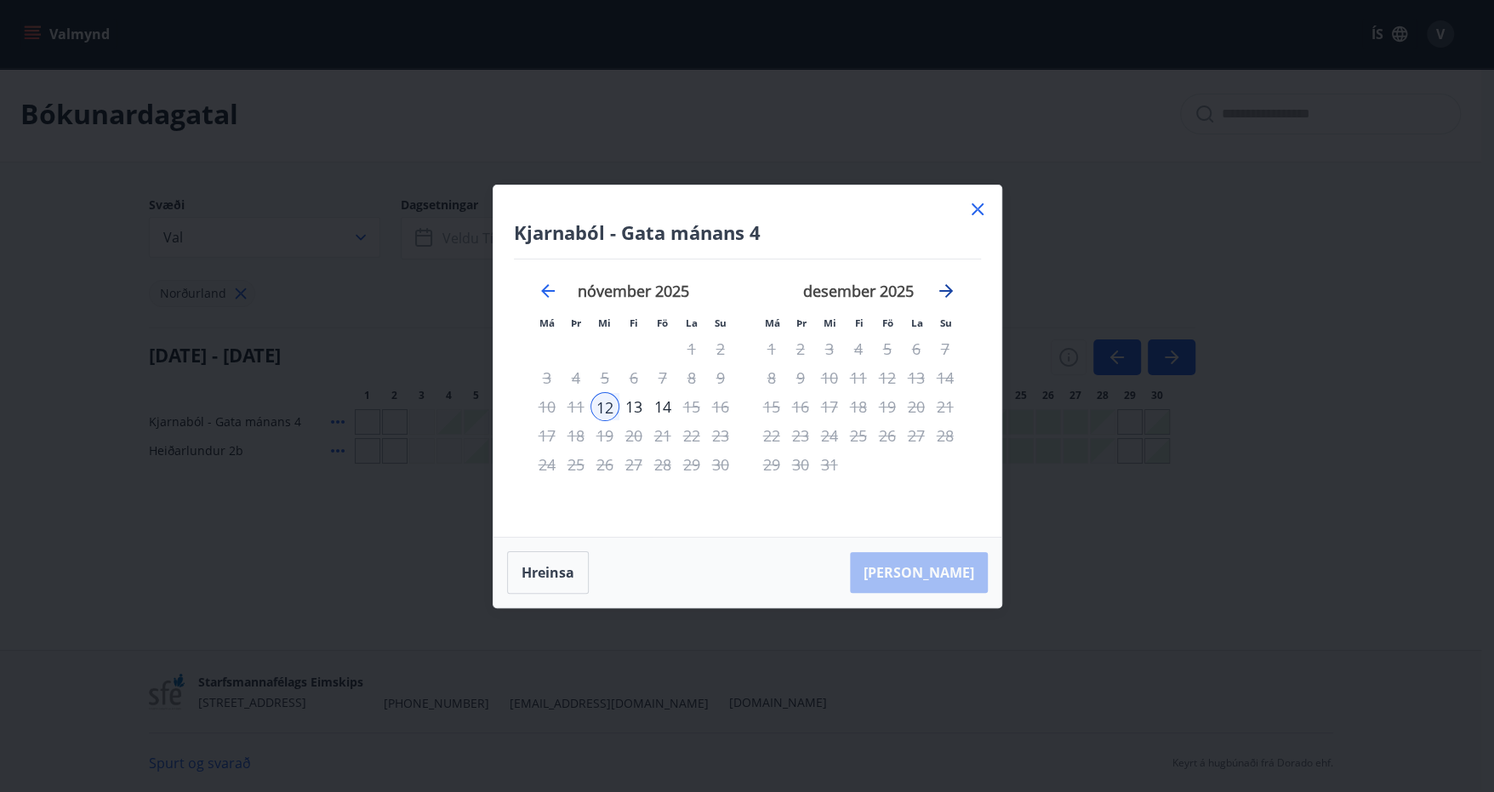
click at [941, 289] on icon "Move forward to switch to the next month." at bounding box center [946, 291] width 20 height 20
click at [546, 288] on icon "Move backward to switch to the previous month." at bounding box center [548, 291] width 20 height 20
click at [546, 289] on icon "Move backward to switch to the previous month." at bounding box center [548, 291] width 20 height 20
click at [752, 374] on div "[DATE] 1 2 3 4 5 6 7 8 9 10 11 12 13 14 15 16 17 18 19 20 21 22 23 24 25 26 27 …" at bounding box center [858, 398] width 225 height 279
click at [862, 406] on div "13" at bounding box center [858, 406] width 29 height 29
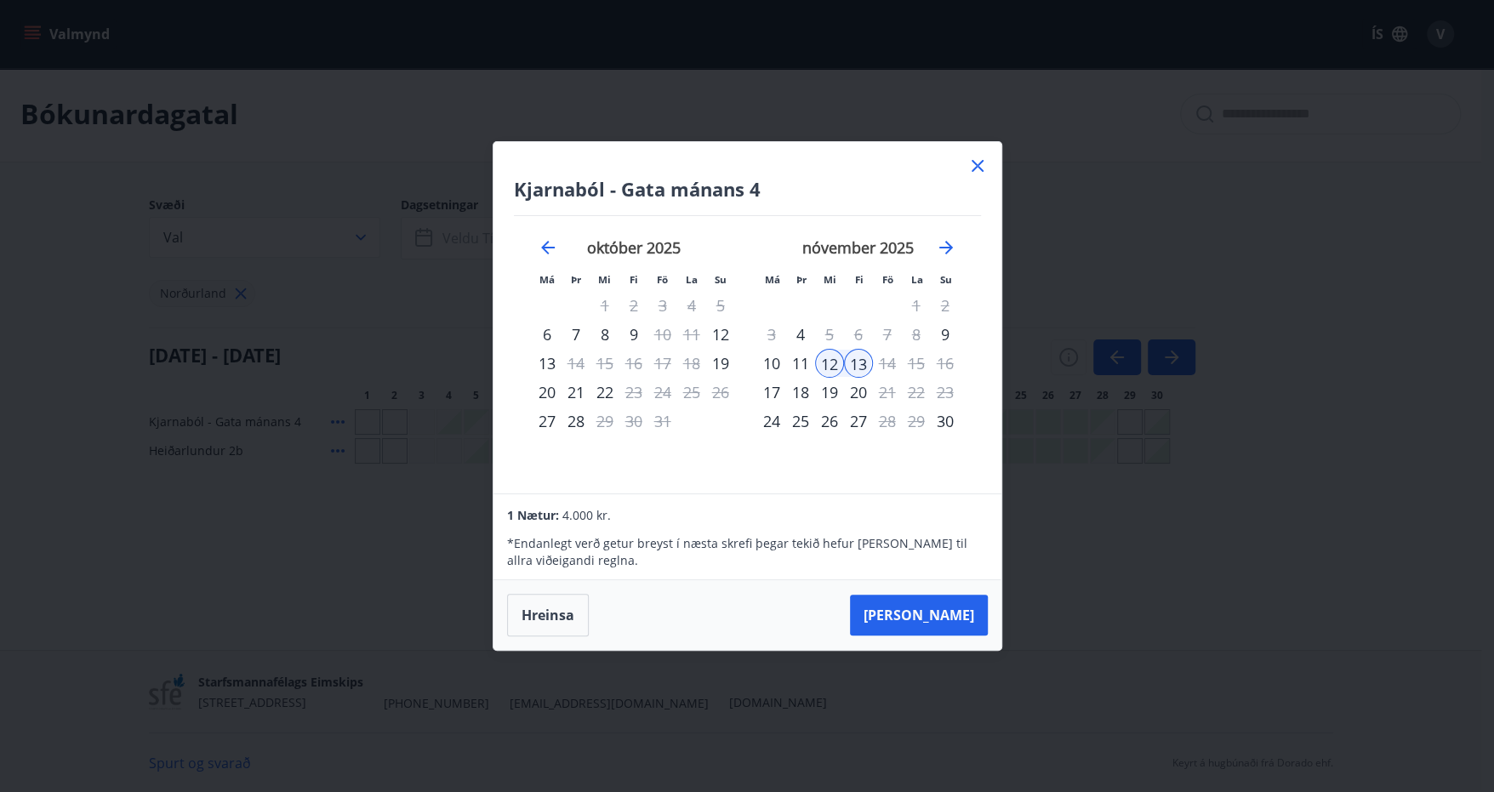
click at [771, 364] on div "10" at bounding box center [771, 363] width 29 height 29
click at [946, 337] on div "9" at bounding box center [944, 334] width 29 height 29
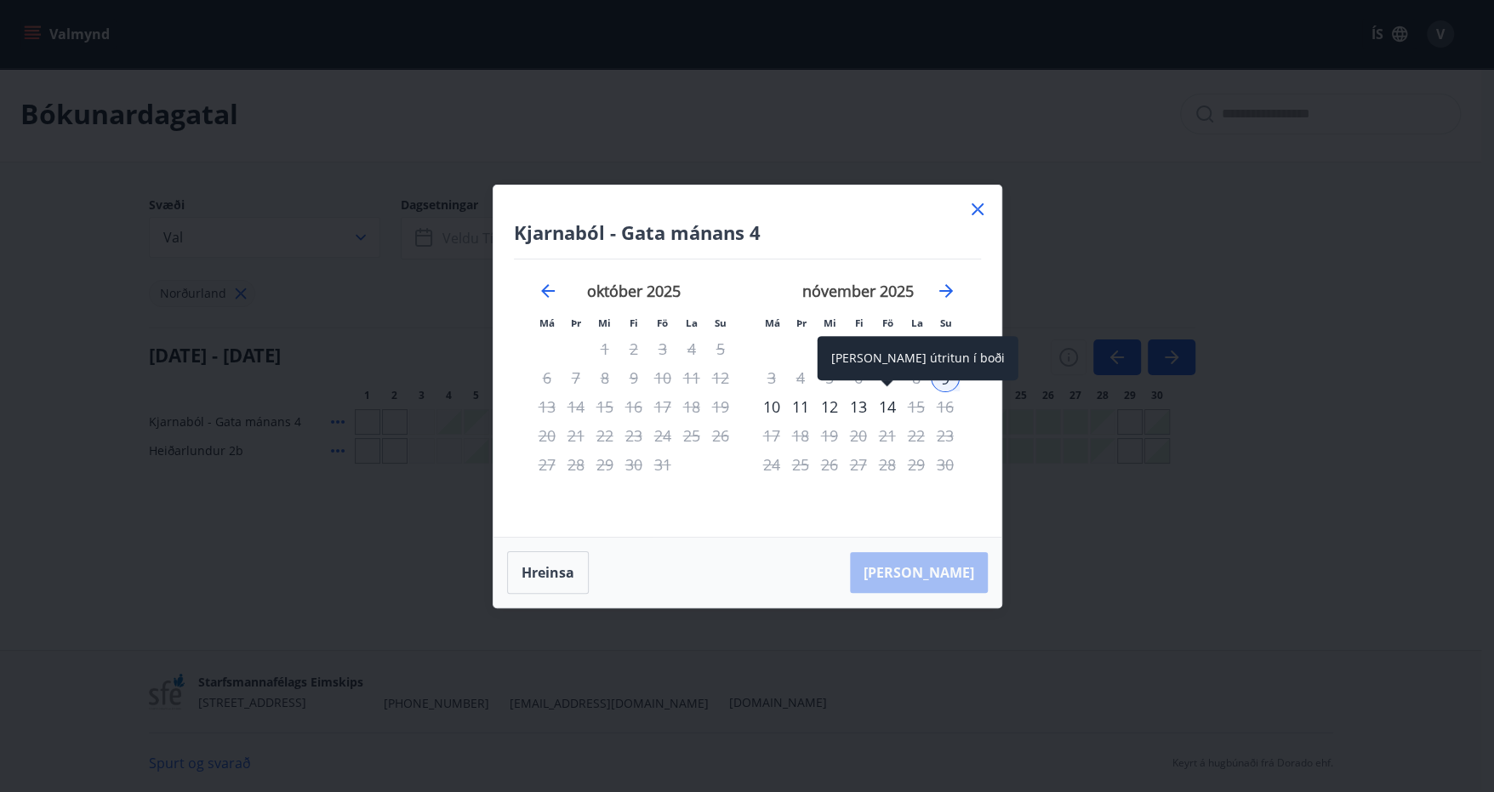
click at [886, 401] on div "14" at bounding box center [887, 406] width 29 height 29
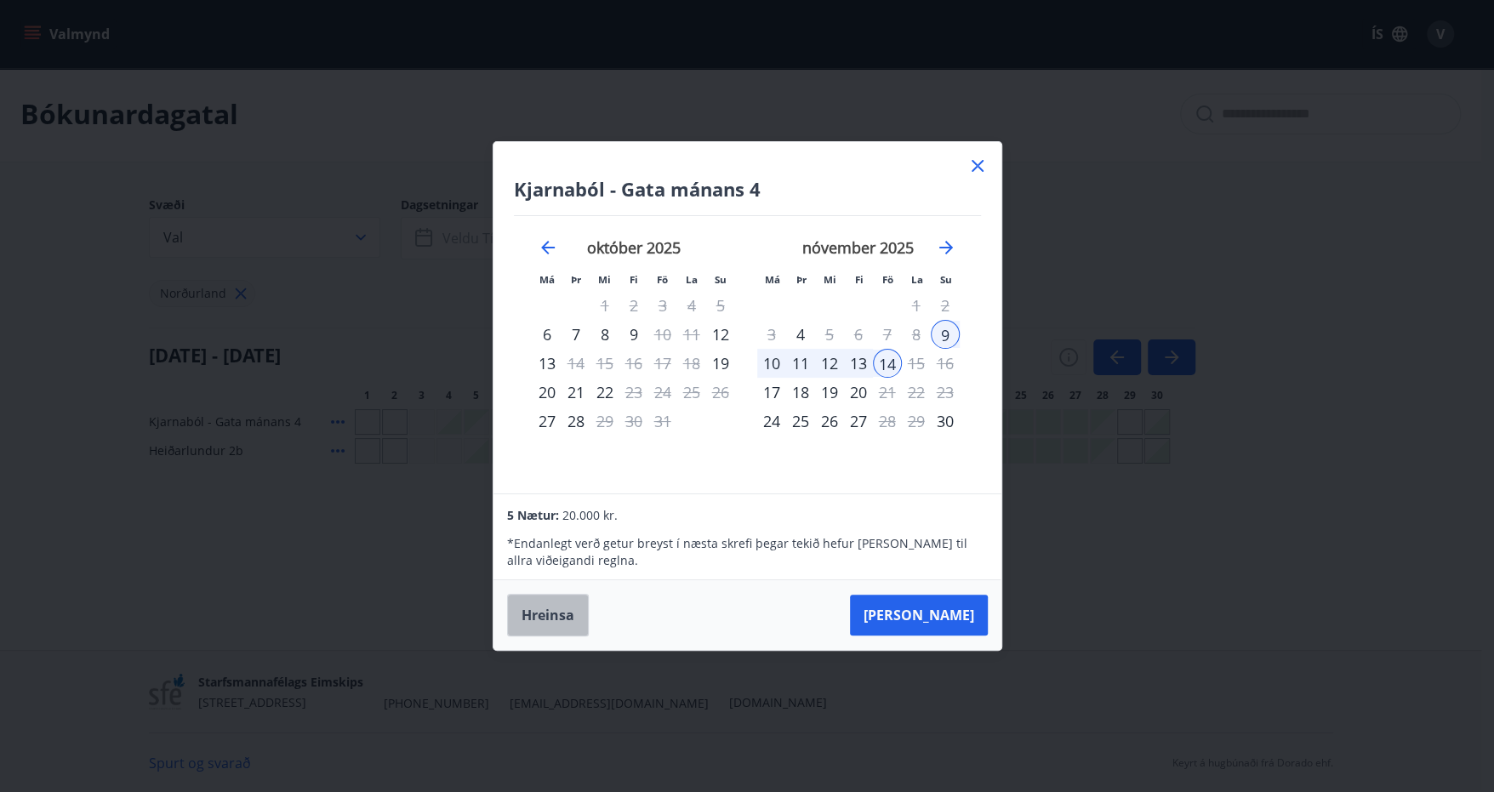
click at [567, 615] on button "Hreinsa" at bounding box center [548, 615] width 82 height 43
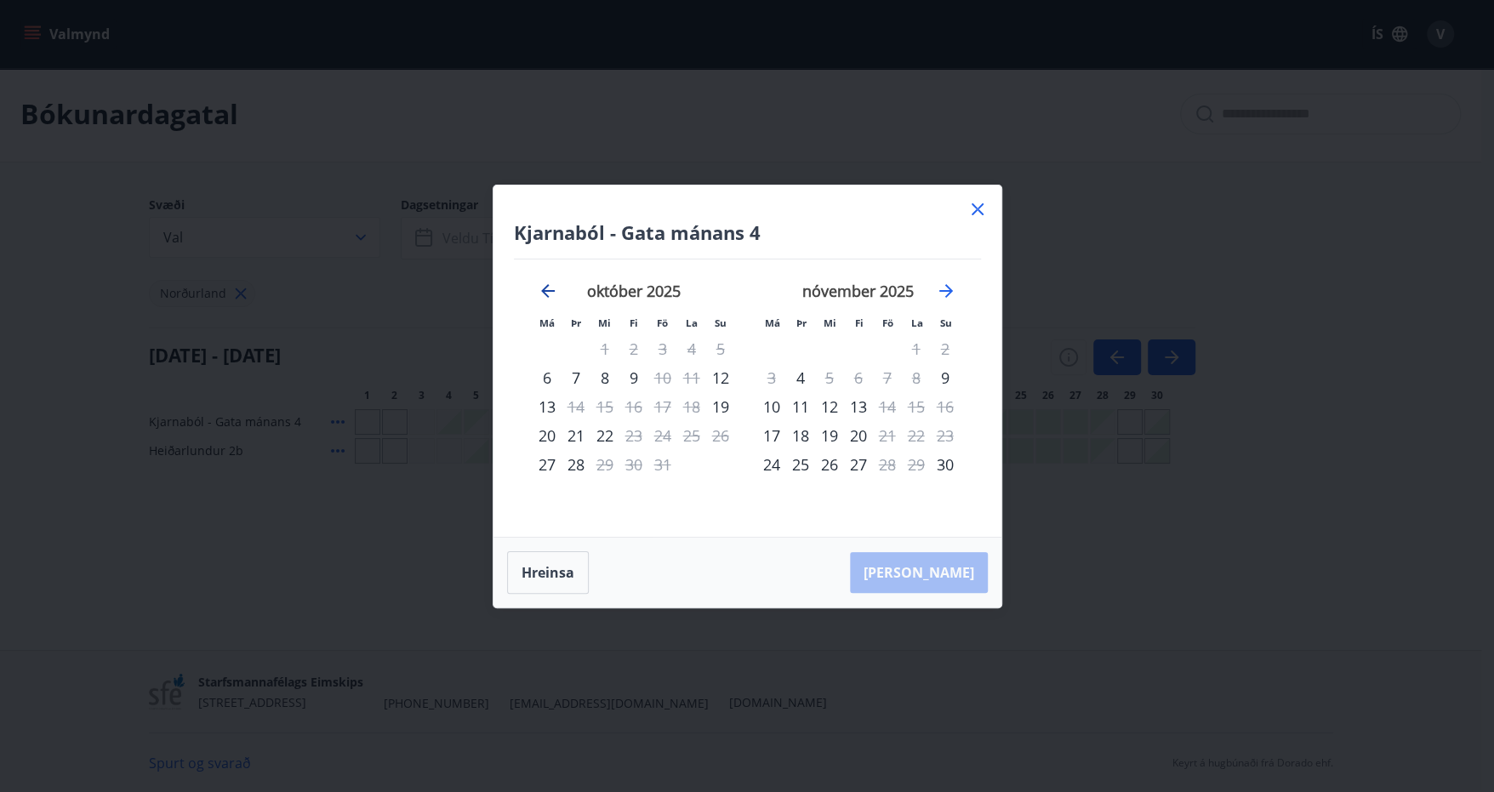
click at [541, 289] on icon "Move backward to switch to the previous month." at bounding box center [548, 291] width 20 height 20
click at [942, 290] on icon "Move forward to switch to the next month." at bounding box center [946, 291] width 14 height 14
click at [943, 293] on icon "Move forward to switch to the next month." at bounding box center [946, 291] width 20 height 20
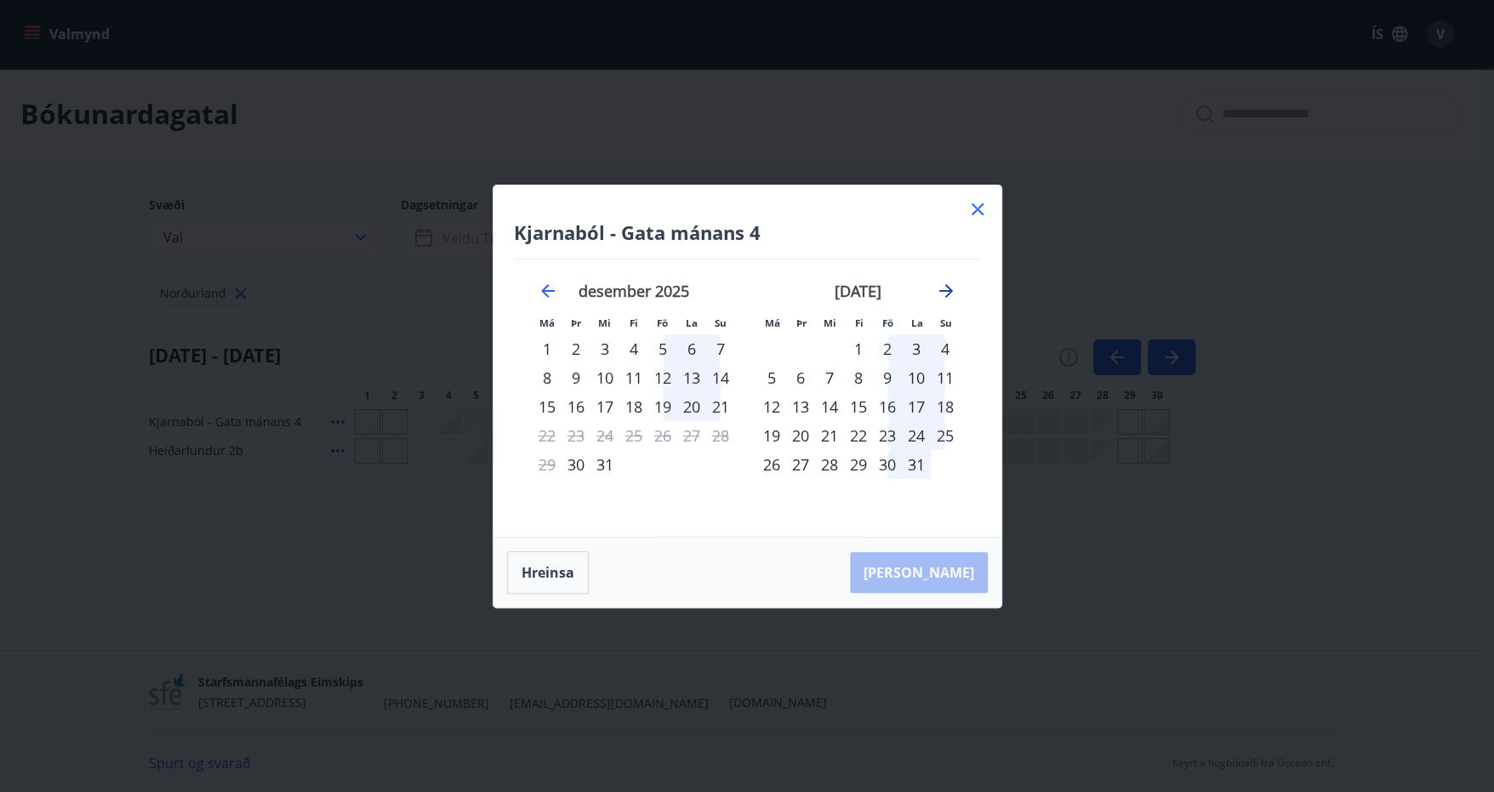
click at [942, 293] on icon "Move forward to switch to the next month." at bounding box center [946, 291] width 20 height 20
click at [858, 380] on div "5" at bounding box center [858, 377] width 29 height 29
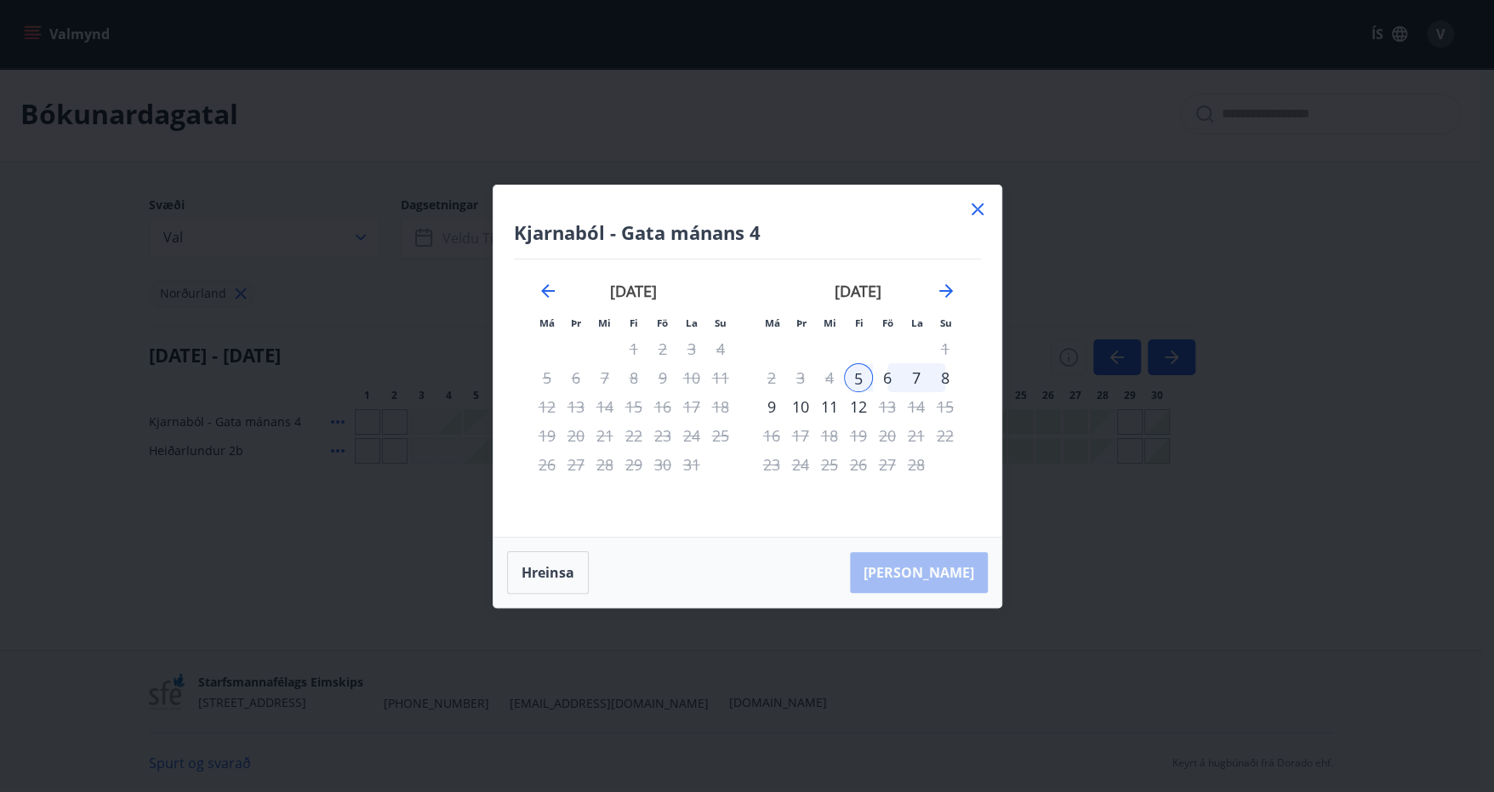
click at [937, 376] on div "8" at bounding box center [944, 377] width 29 height 29
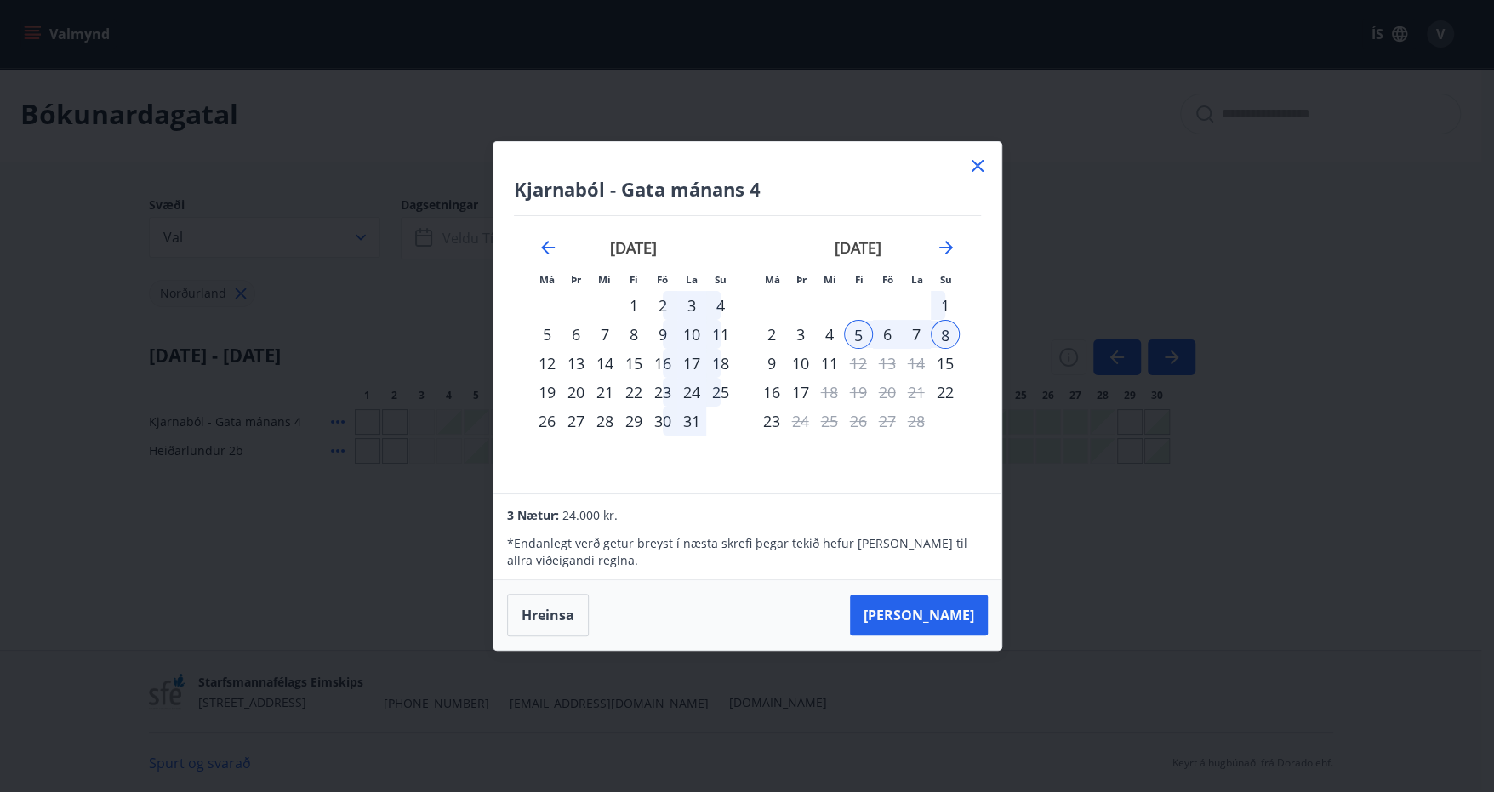
click at [769, 359] on div "9" at bounding box center [771, 363] width 29 height 29
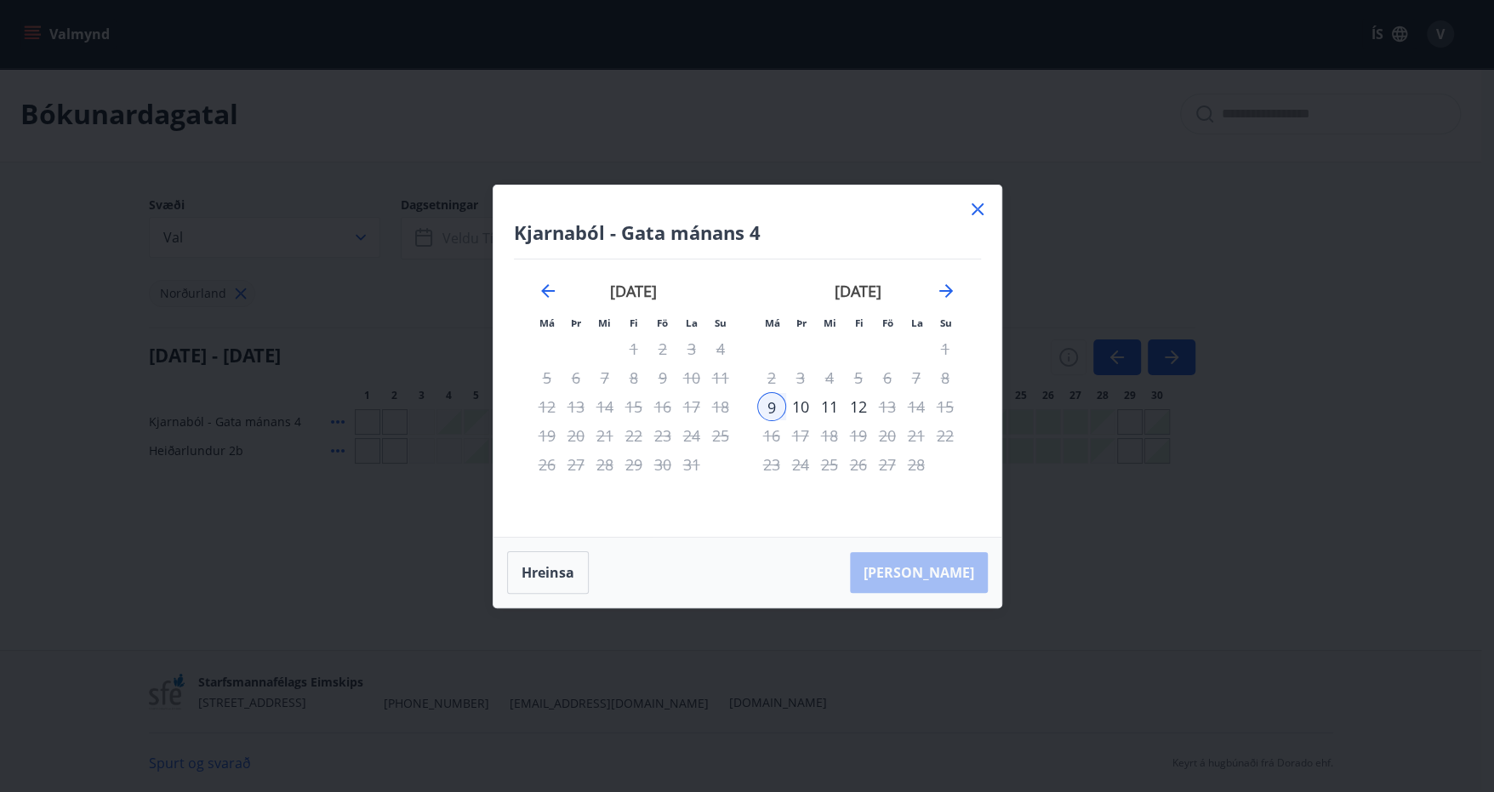
click at [857, 377] on div "5" at bounding box center [858, 377] width 29 height 29
click at [559, 574] on button "Hreinsa" at bounding box center [548, 572] width 82 height 43
click at [862, 374] on div "5" at bounding box center [858, 377] width 29 height 29
click at [765, 403] on div "9" at bounding box center [771, 406] width 29 height 29
